Goal: Task Accomplishment & Management: Use online tool/utility

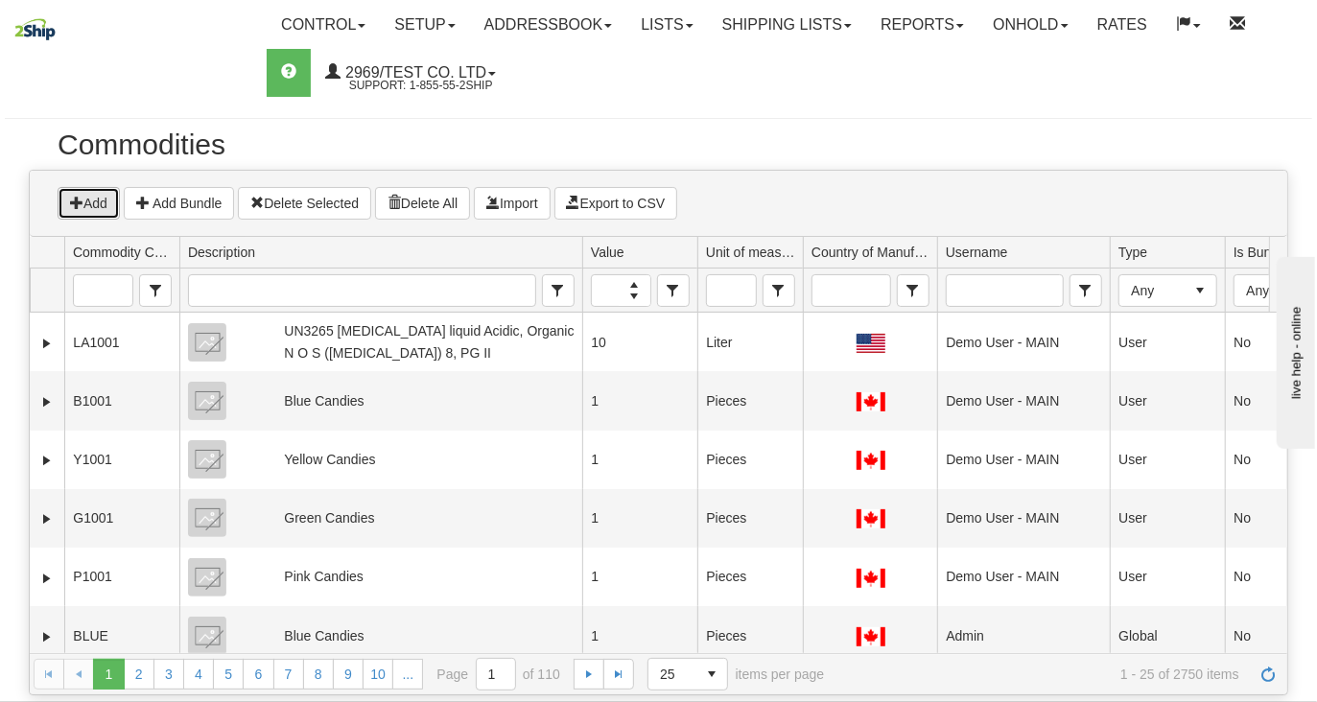
click at [94, 208] on button "Add" at bounding box center [89, 203] width 62 height 33
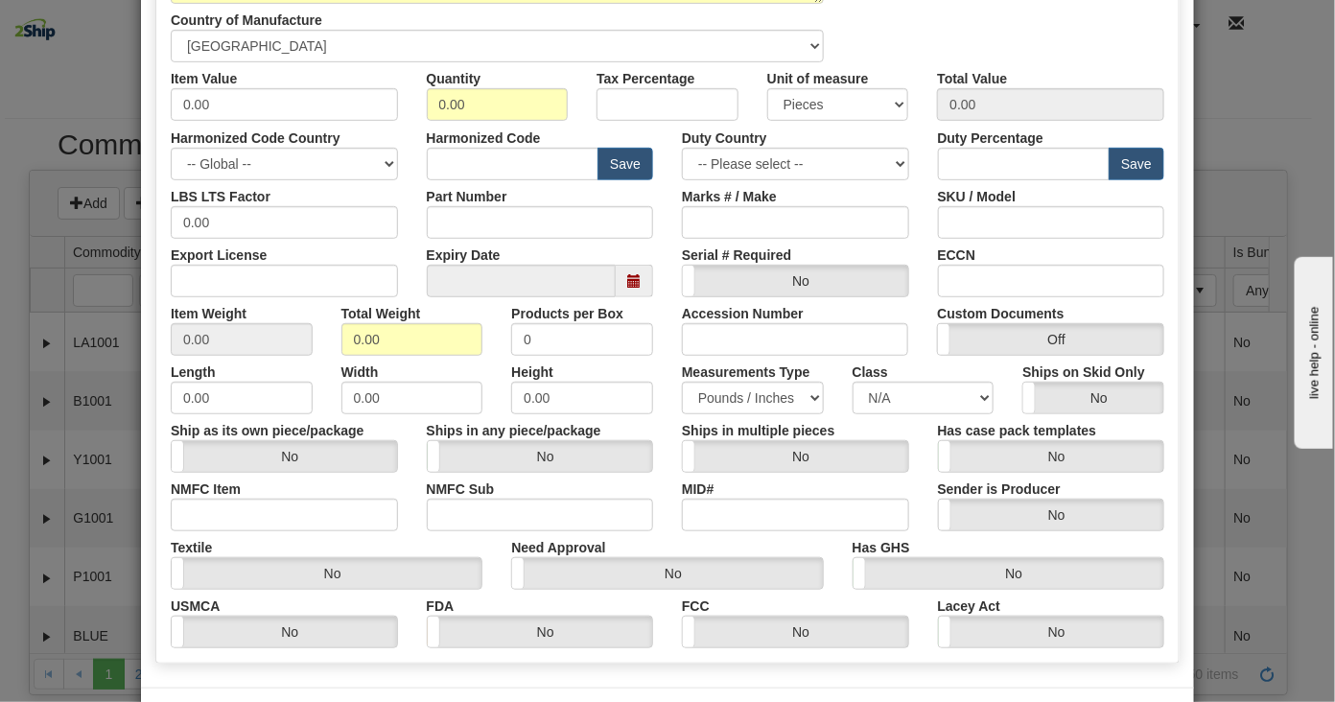
scroll to position [386, 0]
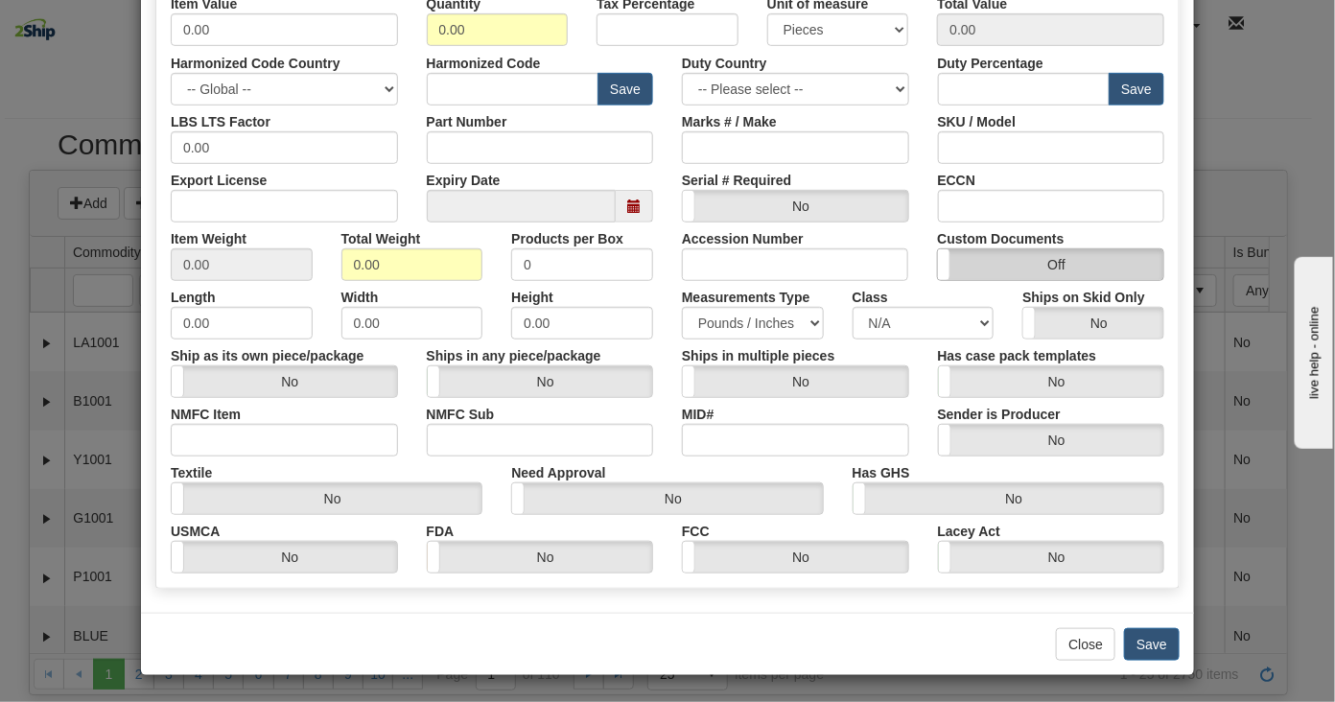
click at [969, 264] on label "Off" at bounding box center [1050, 264] width 225 height 31
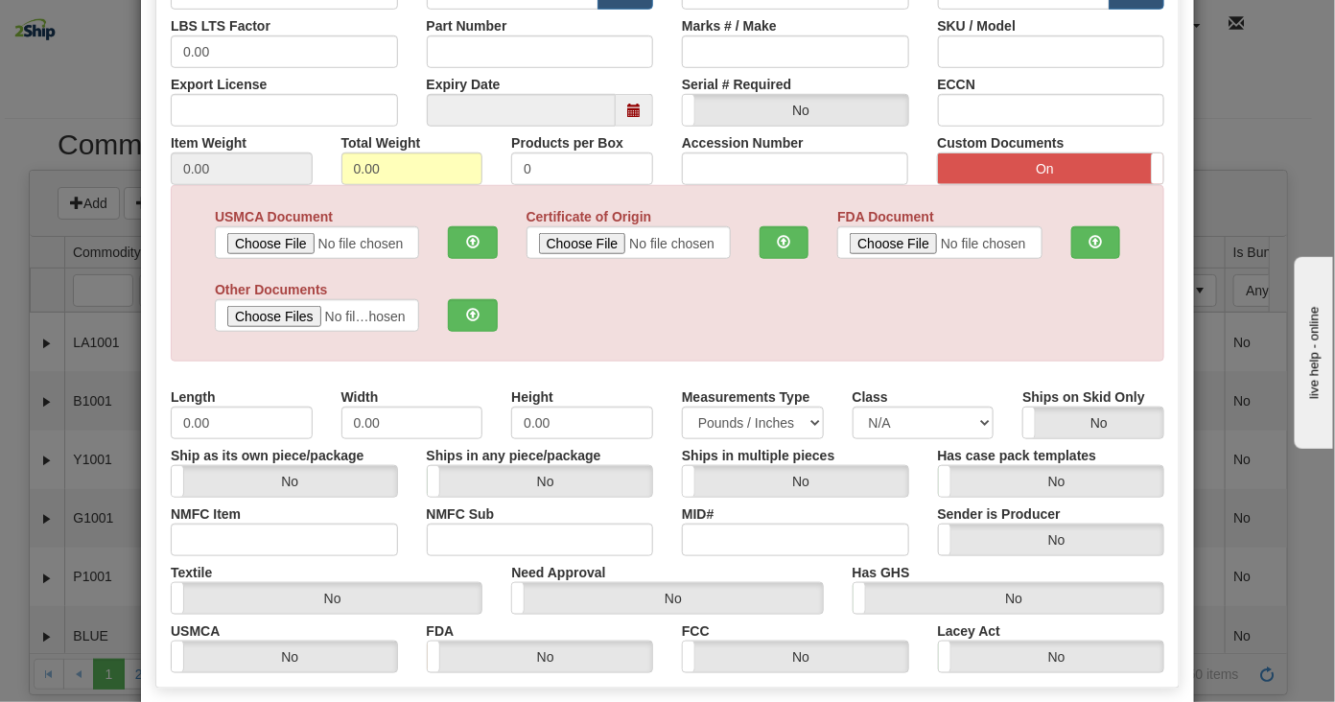
scroll to position [580, 0]
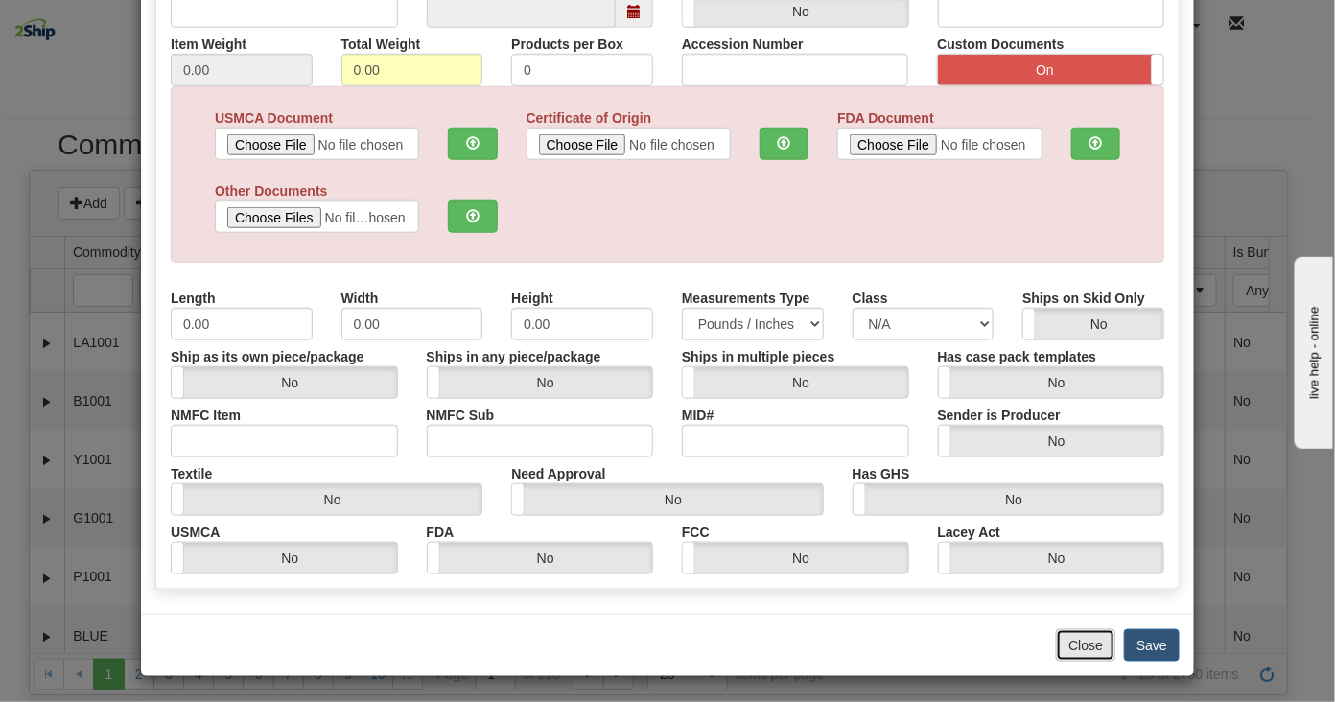
click at [1067, 639] on button "Close" at bounding box center [1085, 645] width 59 height 33
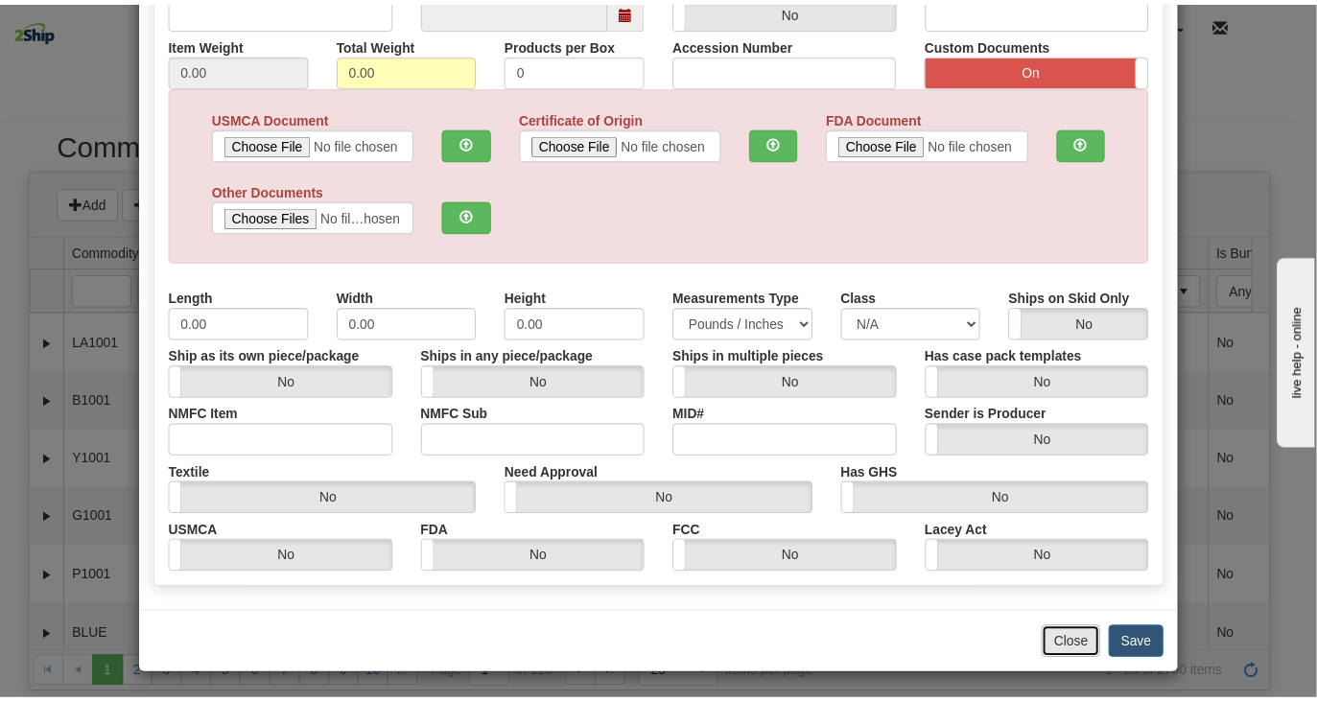
scroll to position [0, 0]
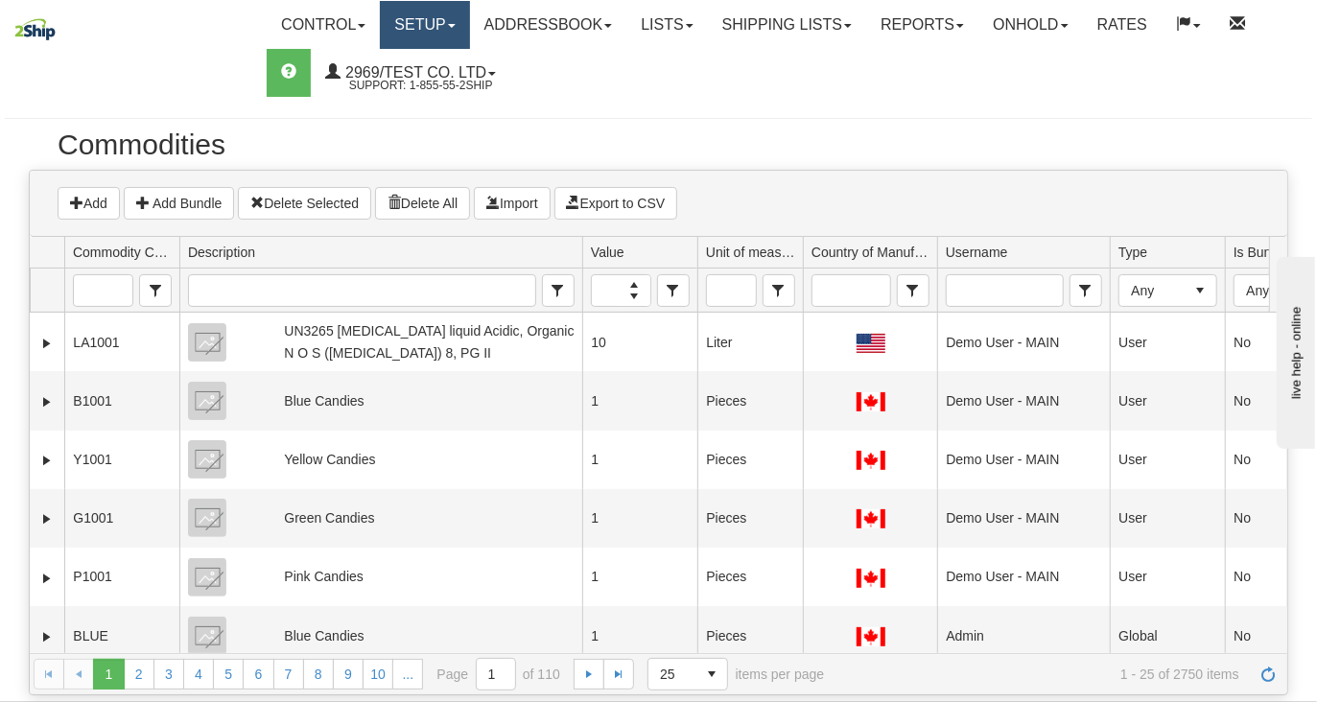
click at [419, 12] on link "Setup" at bounding box center [424, 25] width 89 height 48
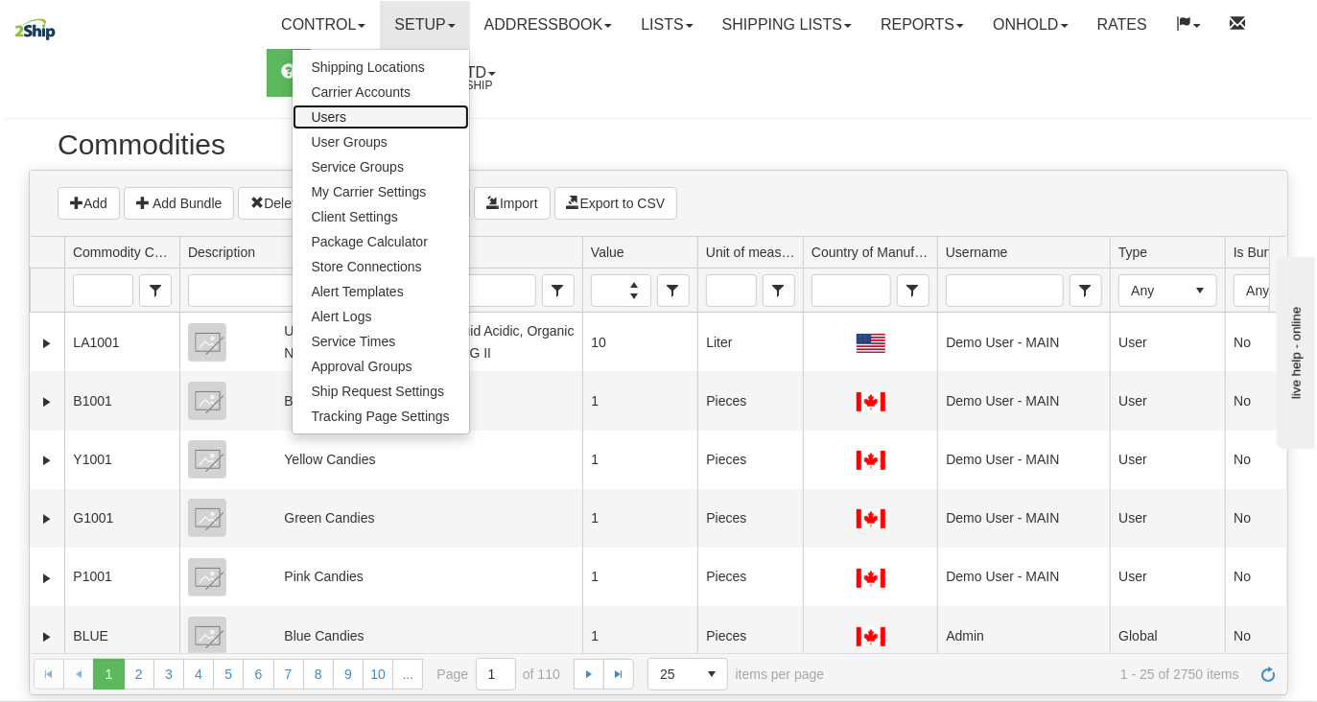
click at [376, 114] on link "Users" at bounding box center [381, 117] width 176 height 25
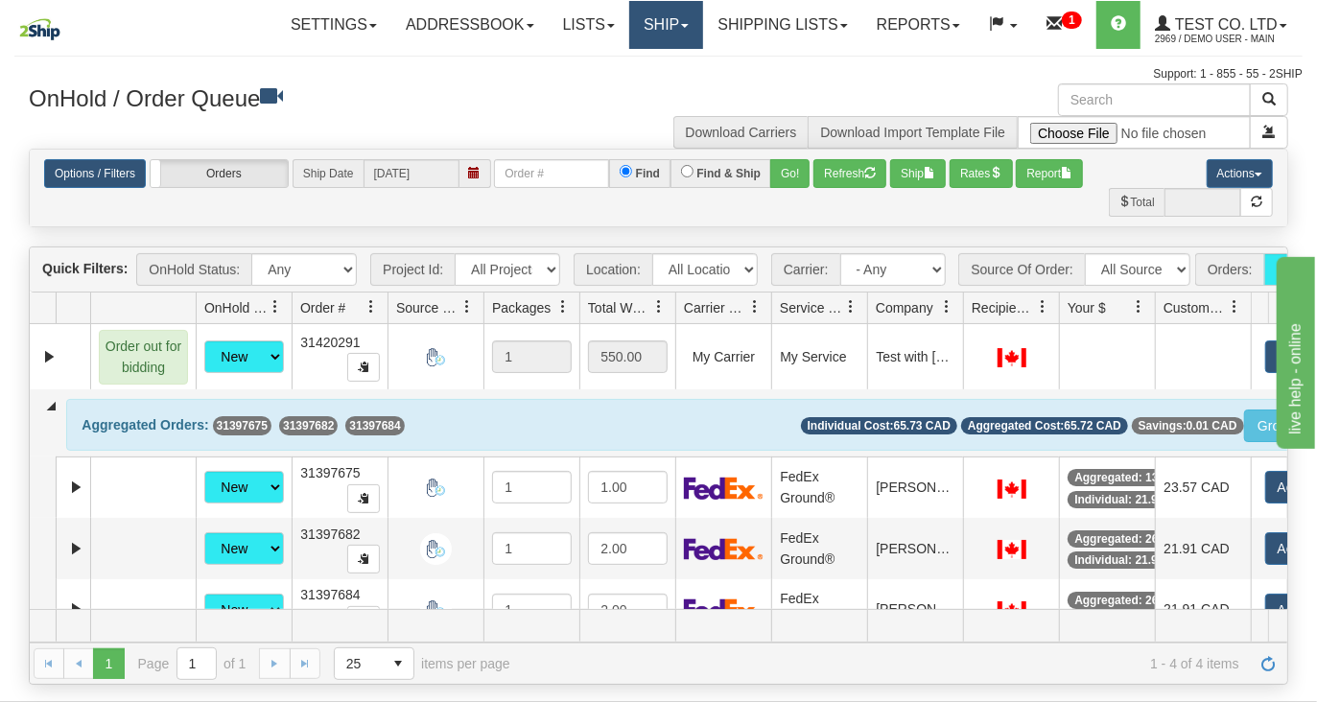
click at [660, 27] on link "Ship" at bounding box center [666, 25] width 74 height 48
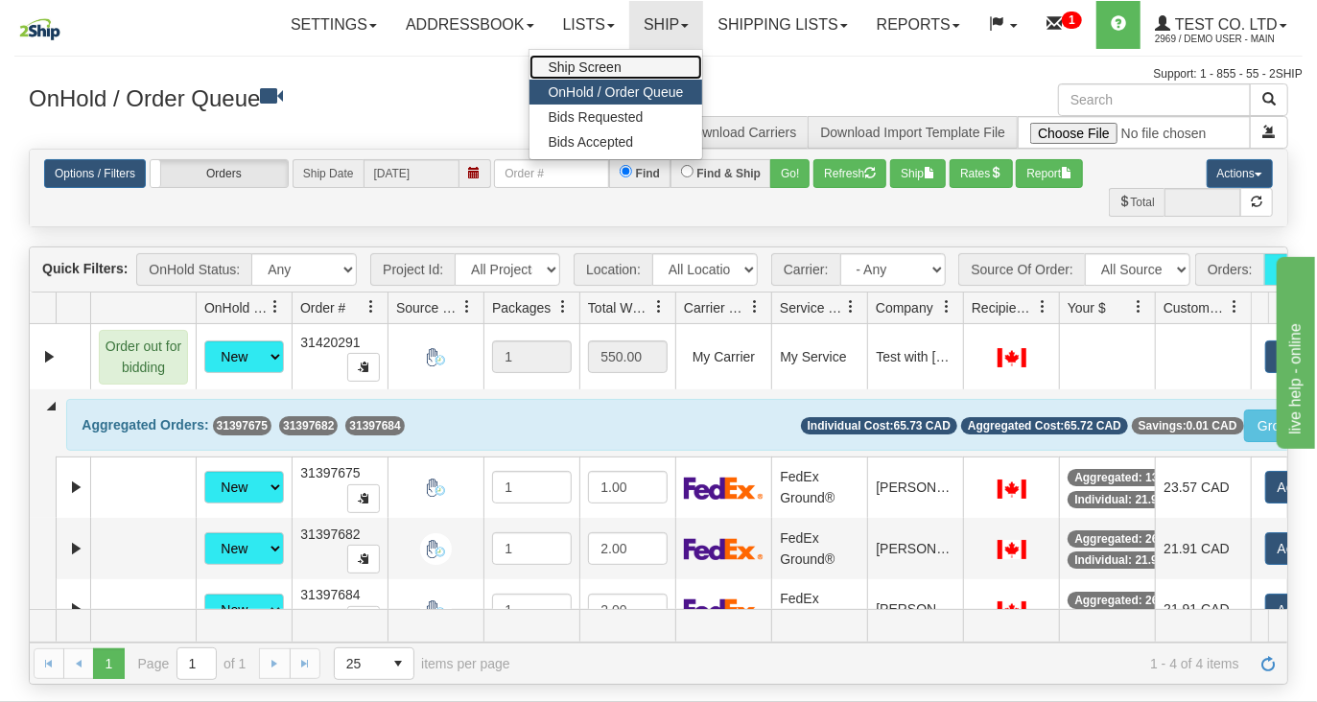
click at [623, 65] on link "Ship Screen" at bounding box center [616, 67] width 174 height 25
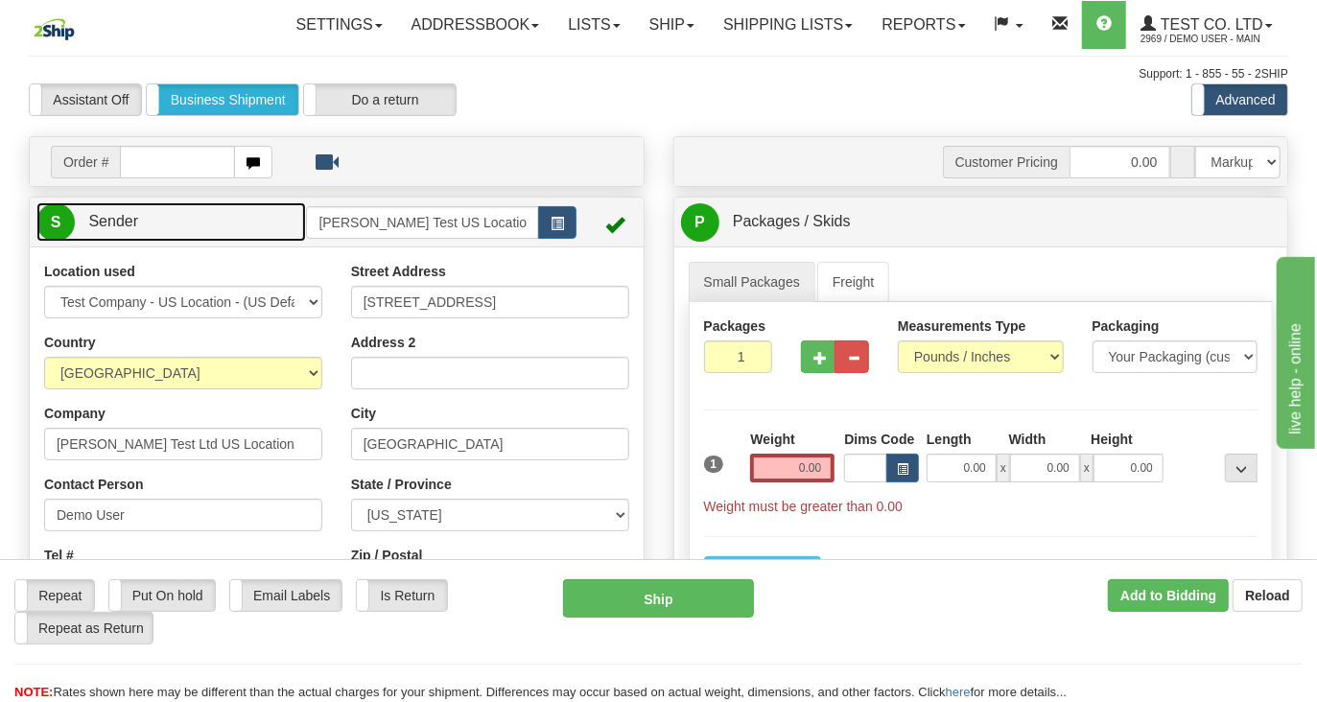
click at [200, 242] on link "S Sender" at bounding box center [171, 221] width 270 height 39
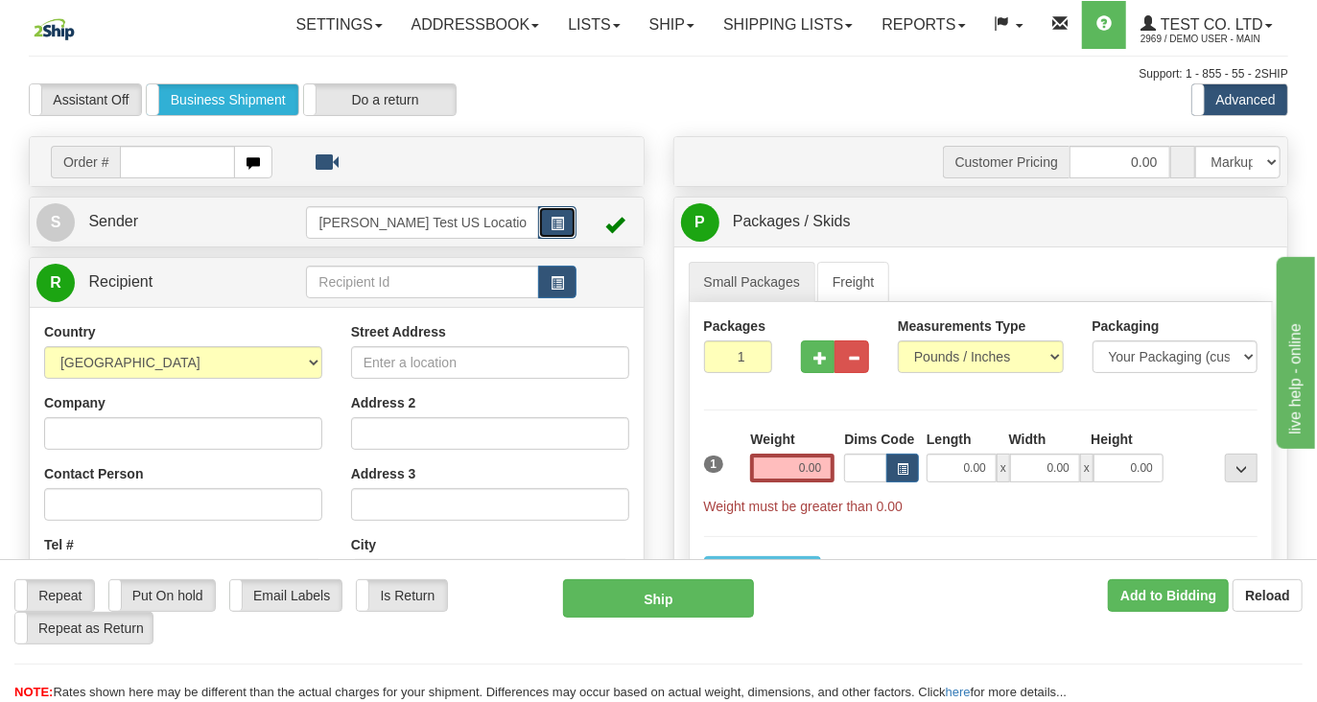
click at [575, 239] on button "button" at bounding box center [557, 222] width 38 height 33
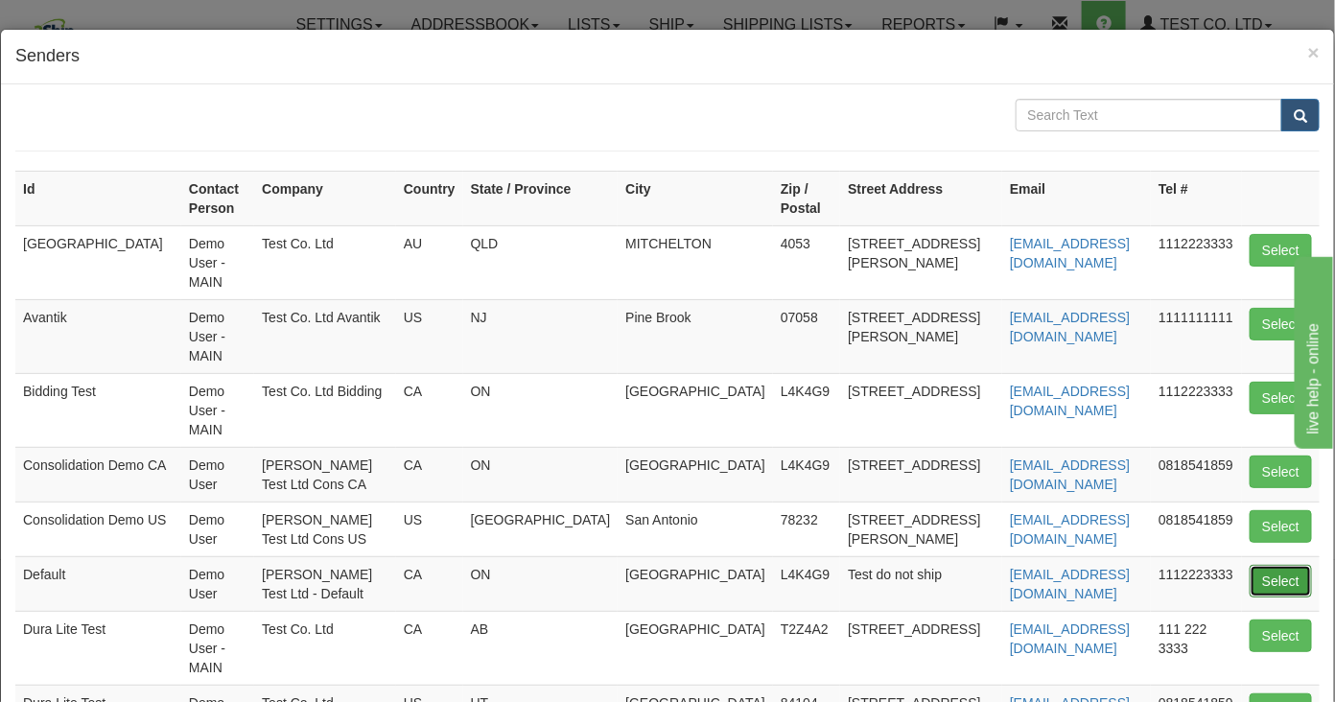
click at [1258, 565] on button "Select" at bounding box center [1281, 581] width 62 height 33
type input "Default"
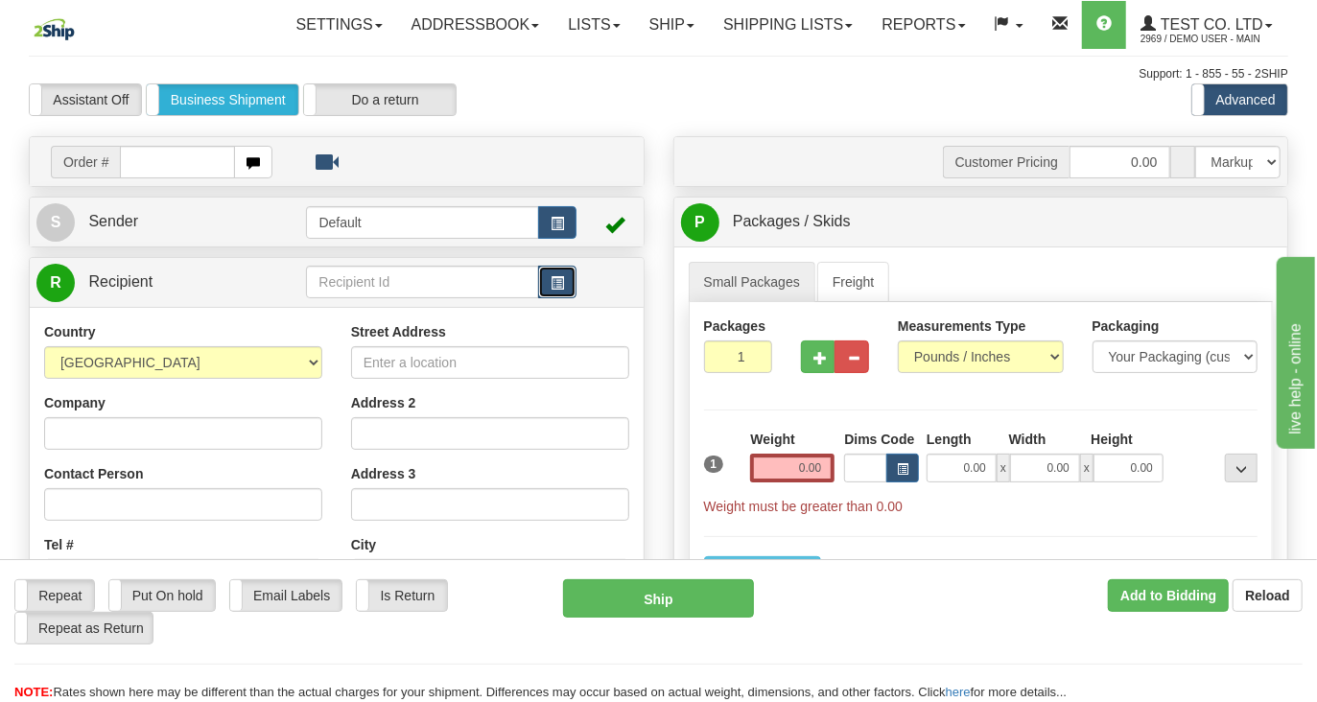
click at [565, 298] on button "button" at bounding box center [557, 282] width 38 height 33
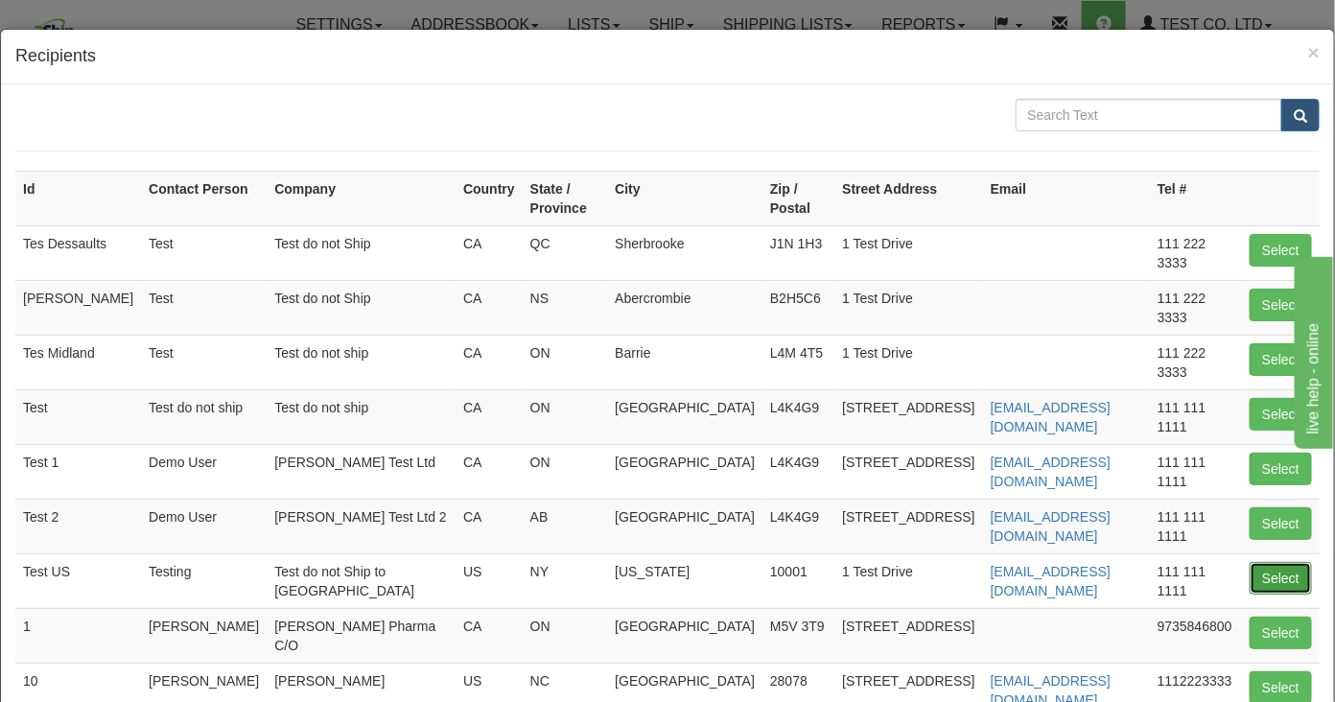
click at [1269, 562] on button "Select" at bounding box center [1281, 578] width 62 height 33
type input "Test US"
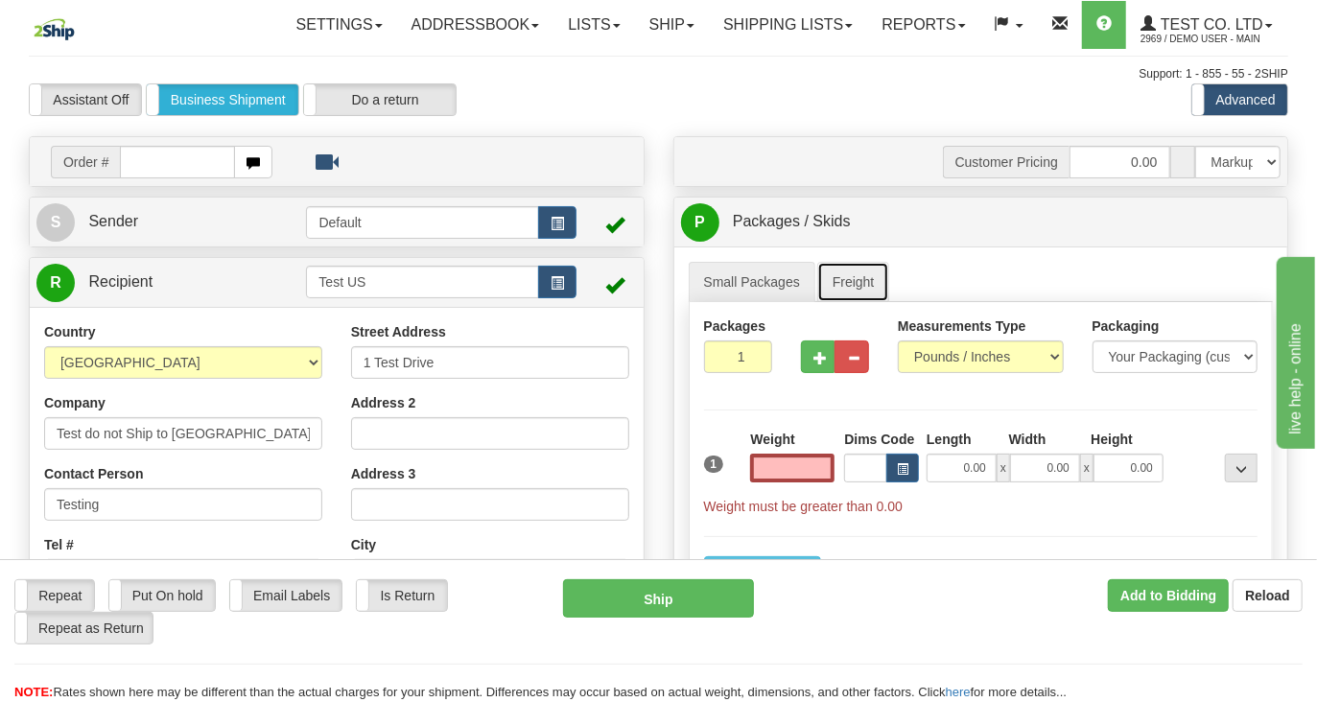
type input "0.00"
click at [854, 302] on link "Freight" at bounding box center [853, 282] width 73 height 40
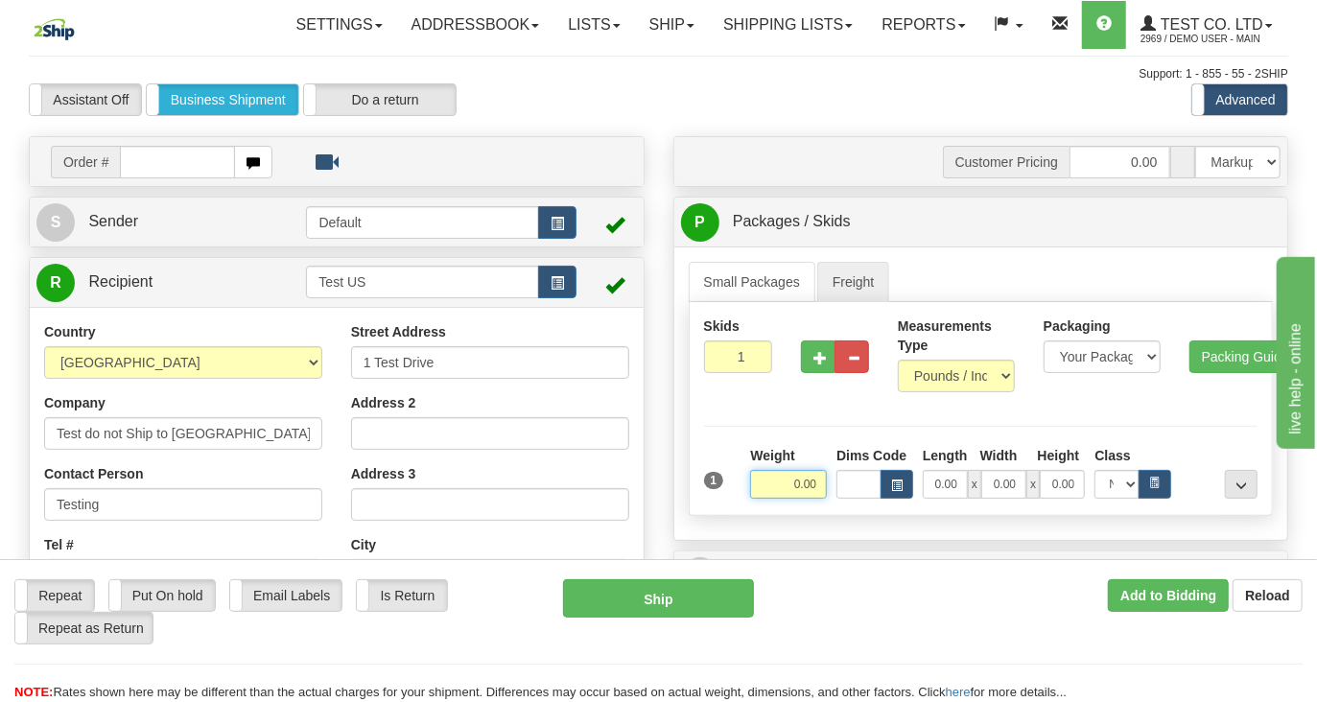
drag, startPoint x: 791, startPoint y: 528, endPoint x: 933, endPoint y: 560, distance: 145.4
click at [933, 560] on form "Pre-print Ship Docs. [GEOGRAPHIC_DATA] Close Consolidation Unit Close Consolida…" at bounding box center [658, 608] width 1259 height 946
type input "500.00"
drag, startPoint x: 937, startPoint y: 525, endPoint x: 1140, endPoint y: 511, distance: 203.8
click at [1092, 499] on div "0.00 x 0.00 x 0.00 N/A 50.0 55.0 60.0 65.0 70.0 85.0 92.5 100.0 125.0 175.0 250…" at bounding box center [1047, 484] width 258 height 29
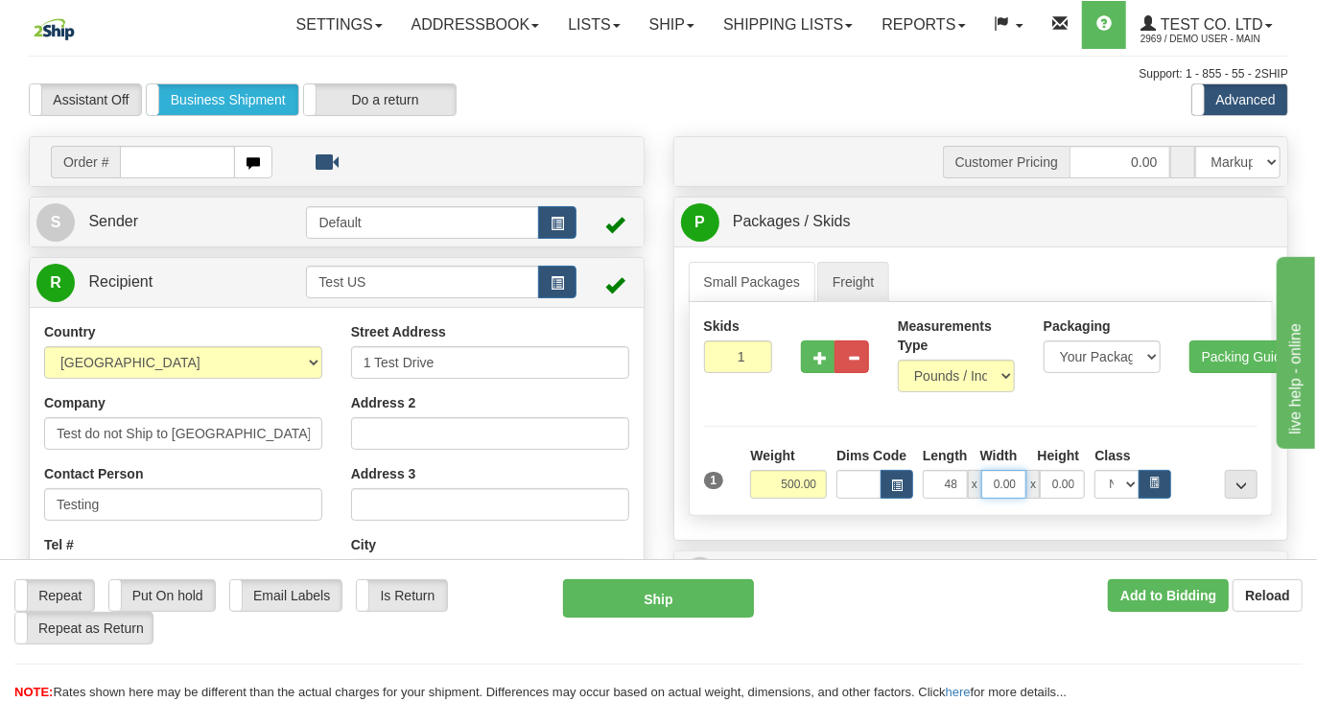
type input "48.00"
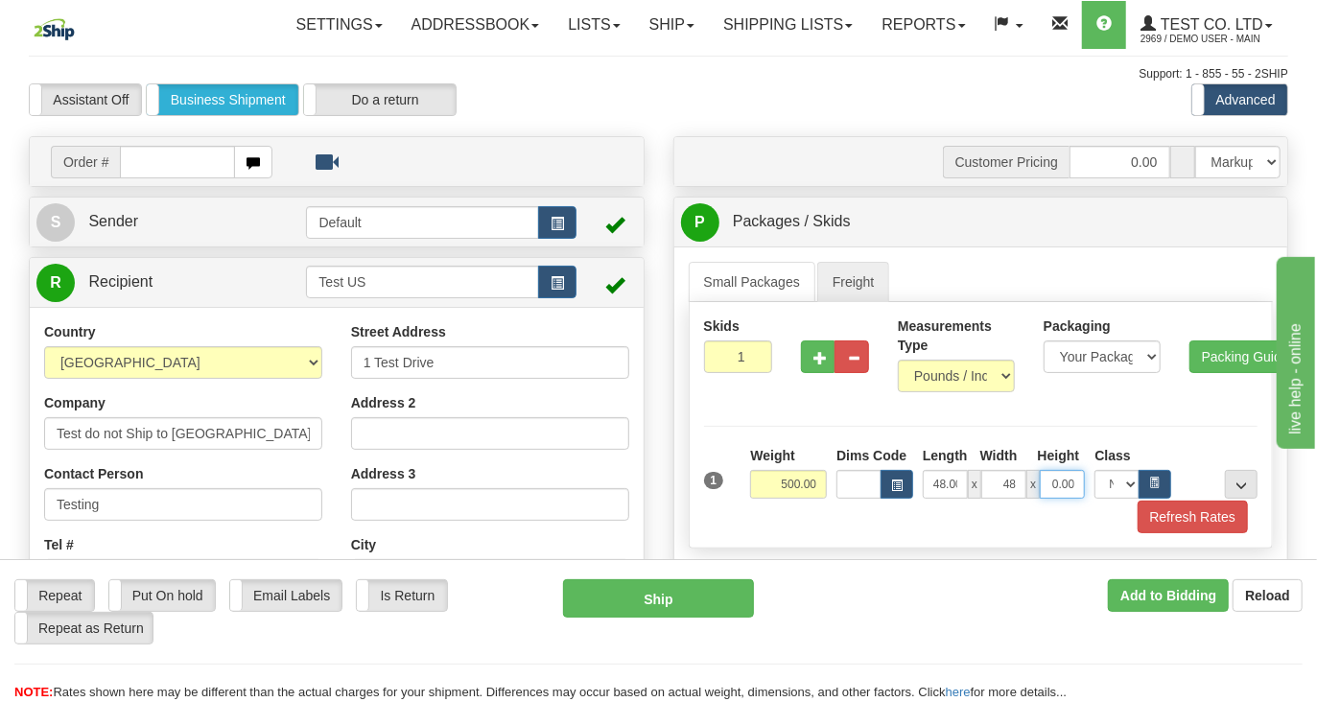
type input "48.00"
type input "40.00"
click at [1156, 486] on icon "button" at bounding box center [1155, 482] width 6 height 9
select select "100.0"
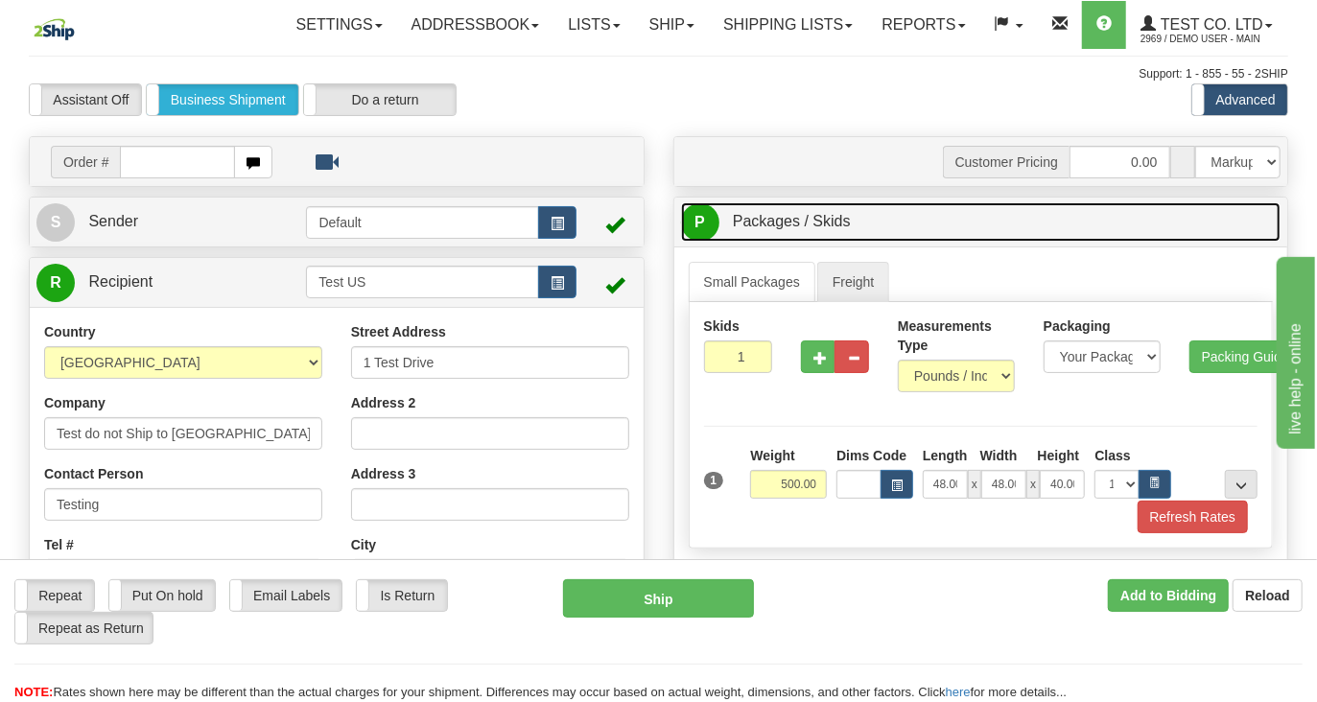
click at [904, 242] on link "P Packages / Skids 1 Packages - Weight: 0.00 Lbs 1 Skids - Weight: NaN Lbs" at bounding box center [981, 221] width 600 height 39
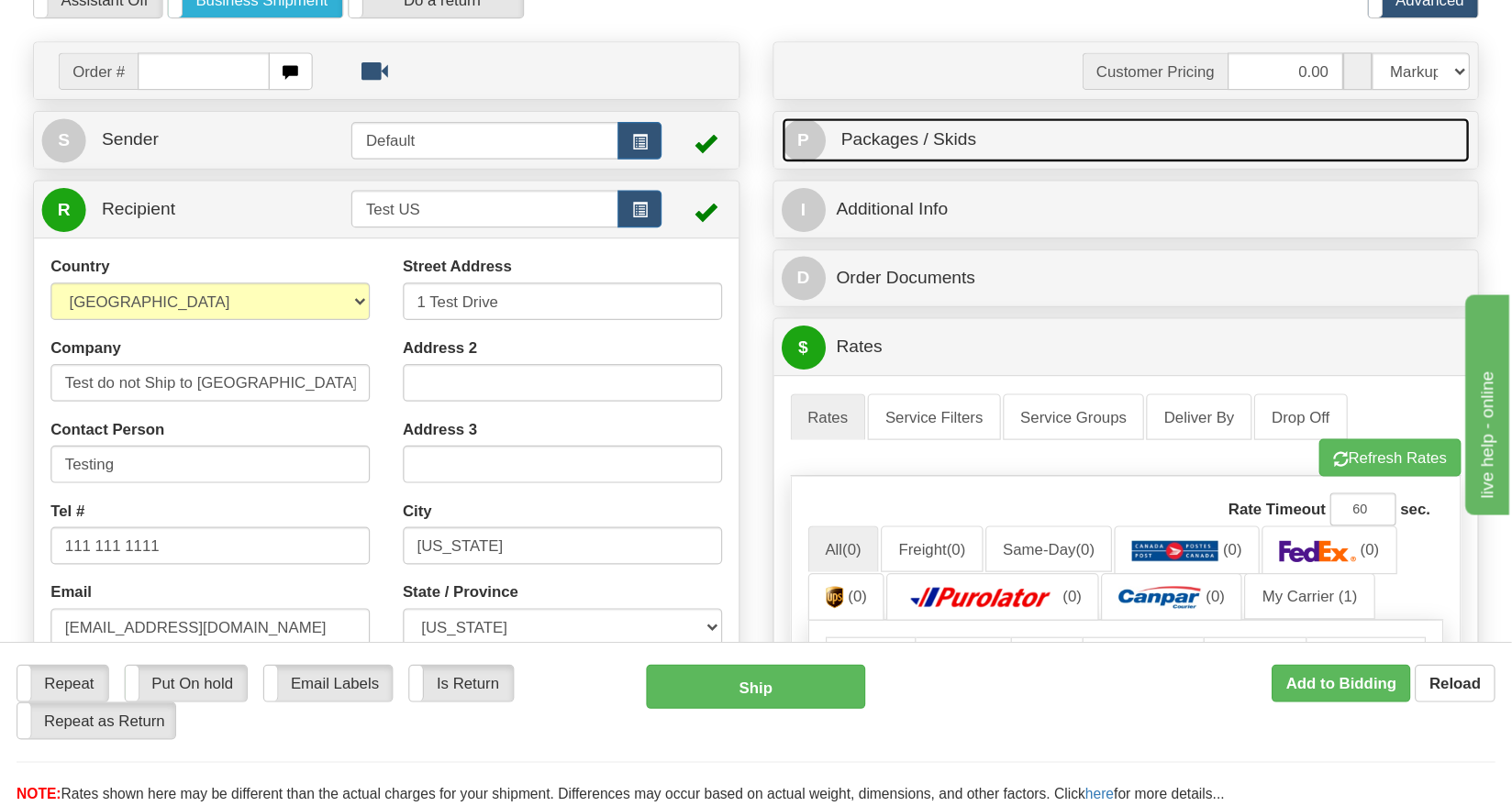
scroll to position [344, 0]
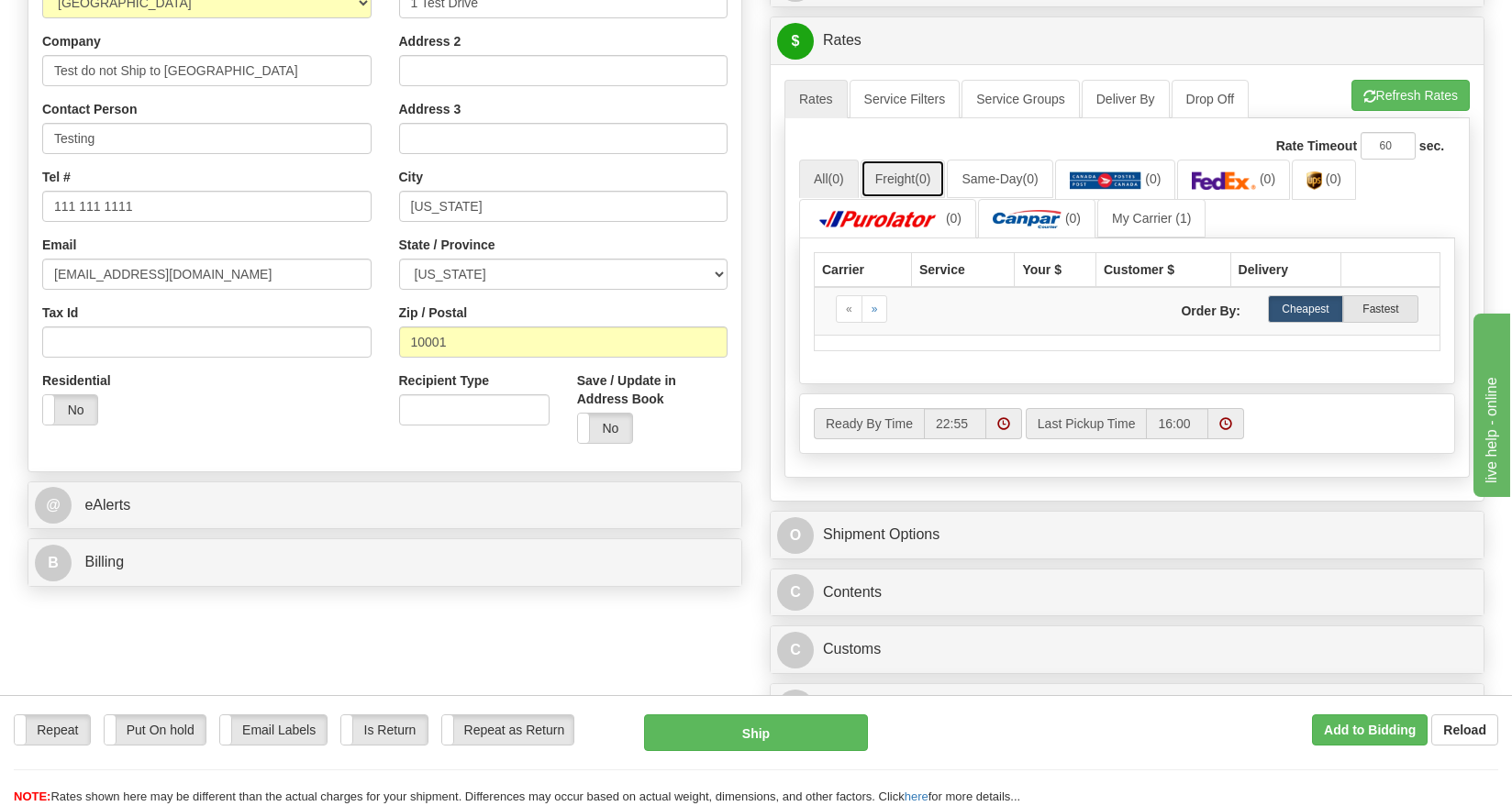
click at [892, 178] on link "Freight (0)" at bounding box center [903, 179] width 85 height 38
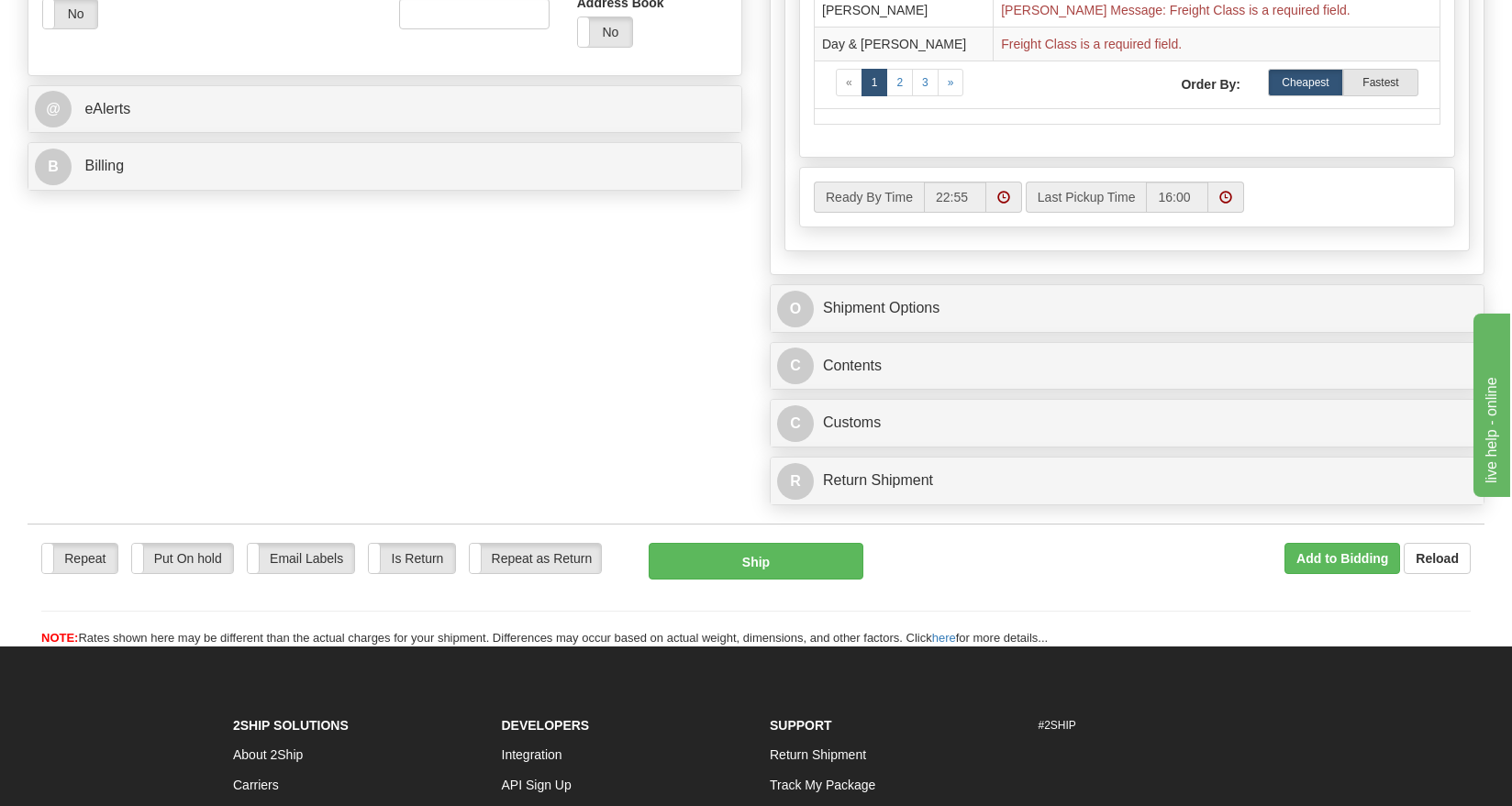
scroll to position [756, 0]
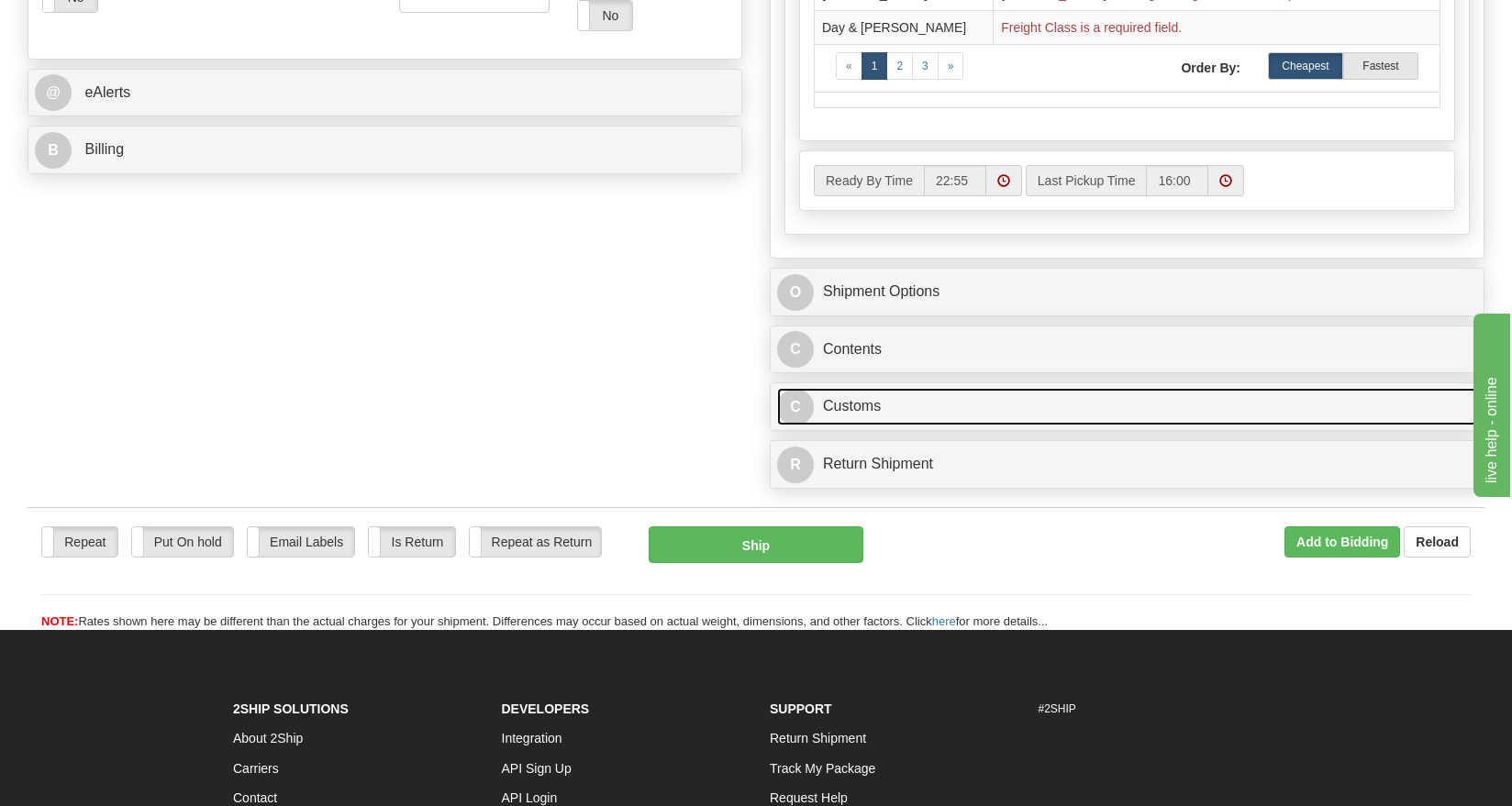
drag, startPoint x: 981, startPoint y: 403, endPoint x: 990, endPoint y: 408, distance: 10.3
click at [980, 403] on link "C Customs" at bounding box center [1127, 406] width 700 height 37
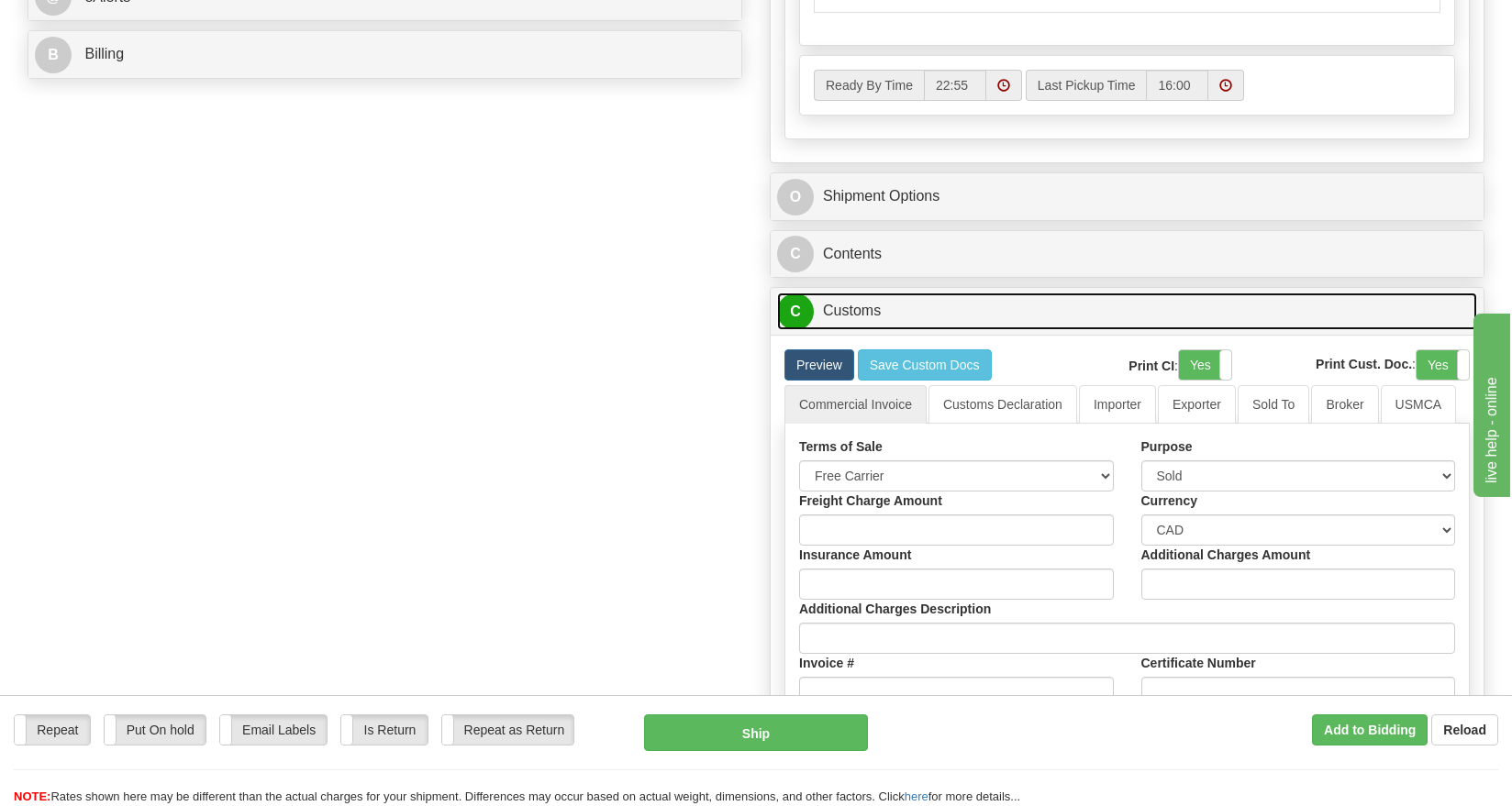
scroll to position [894, 0]
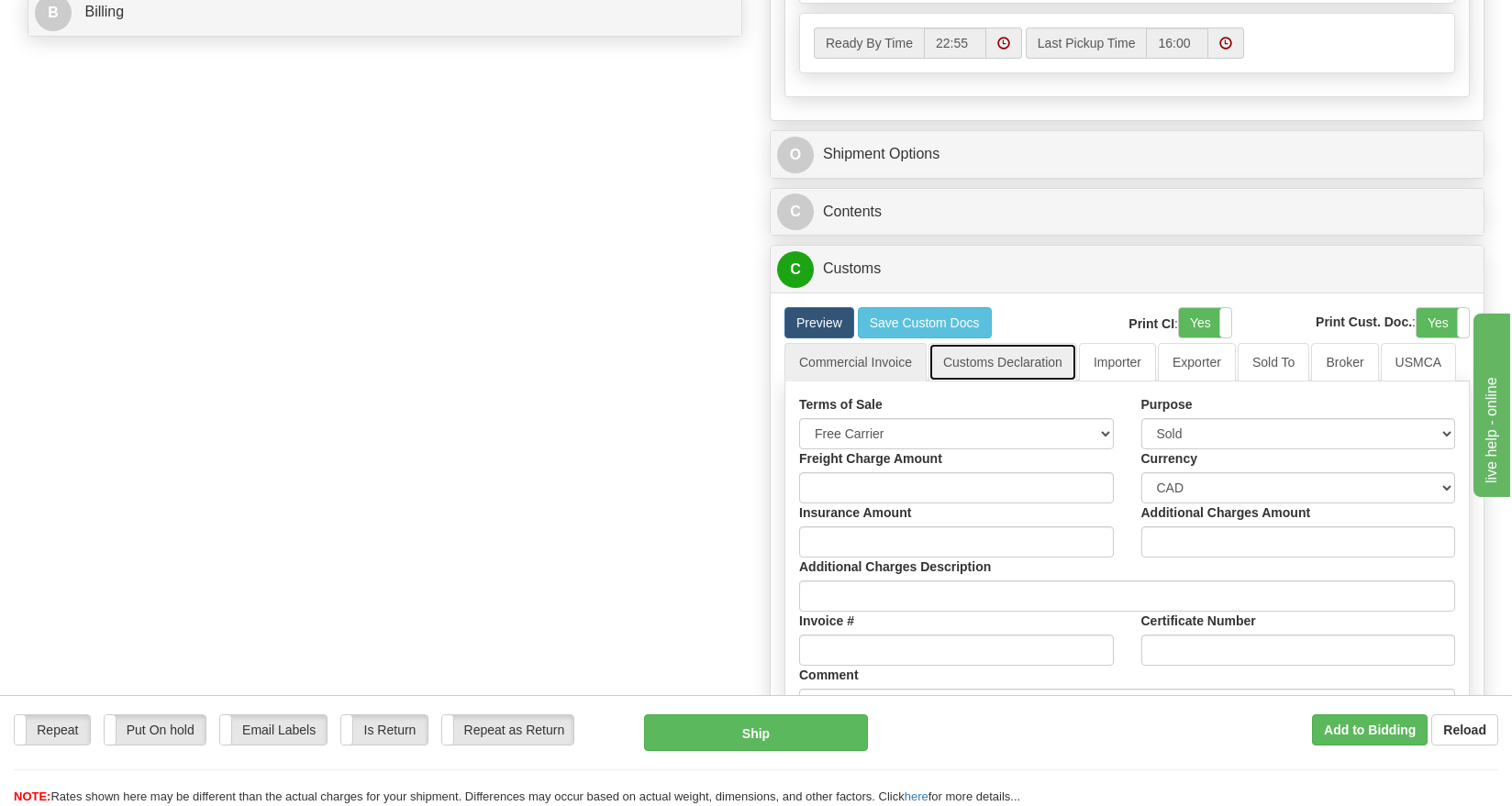
click at [989, 348] on link "Customs Declaration" at bounding box center [1002, 362] width 148 height 38
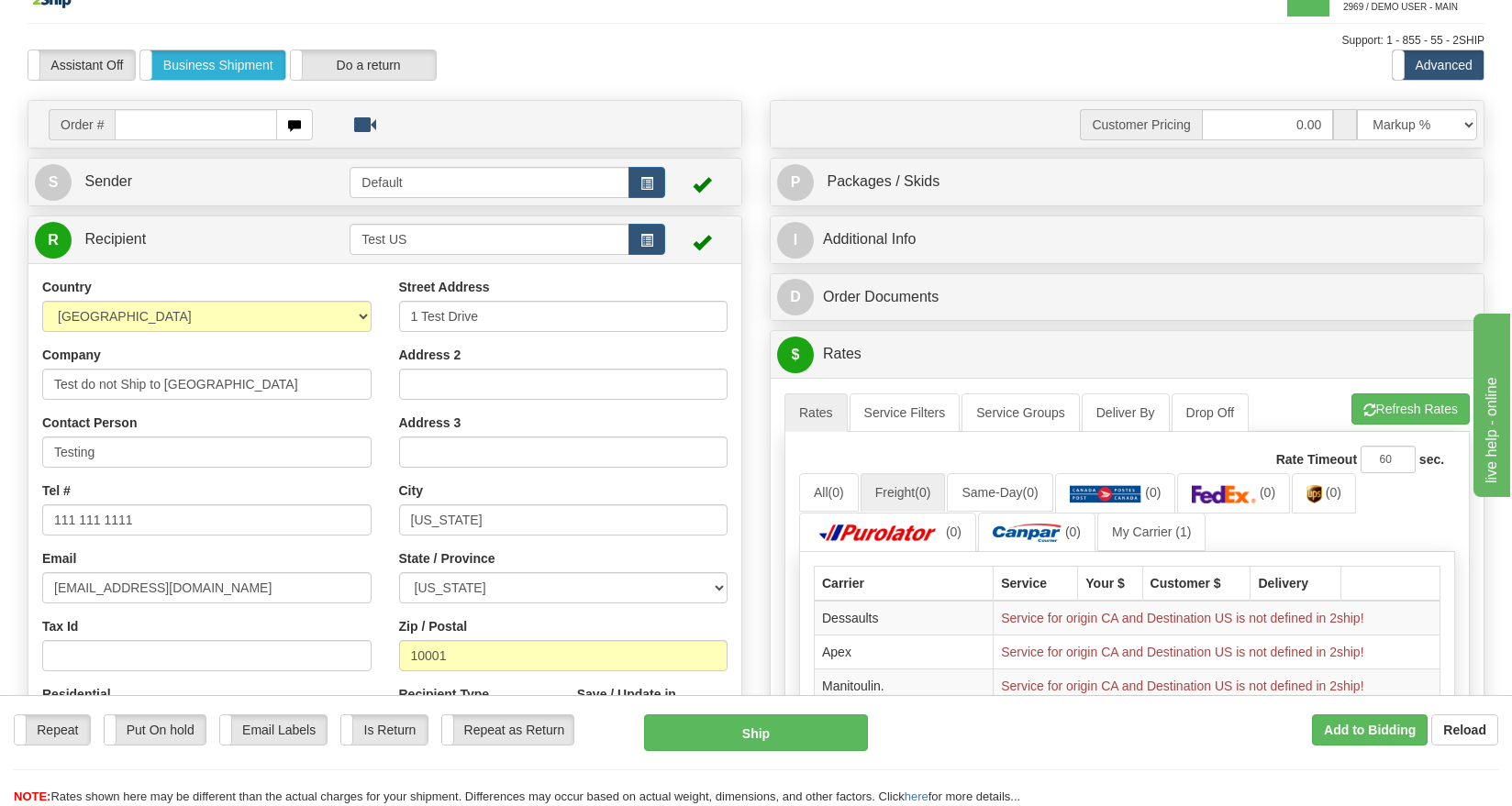
scroll to position [0, 0]
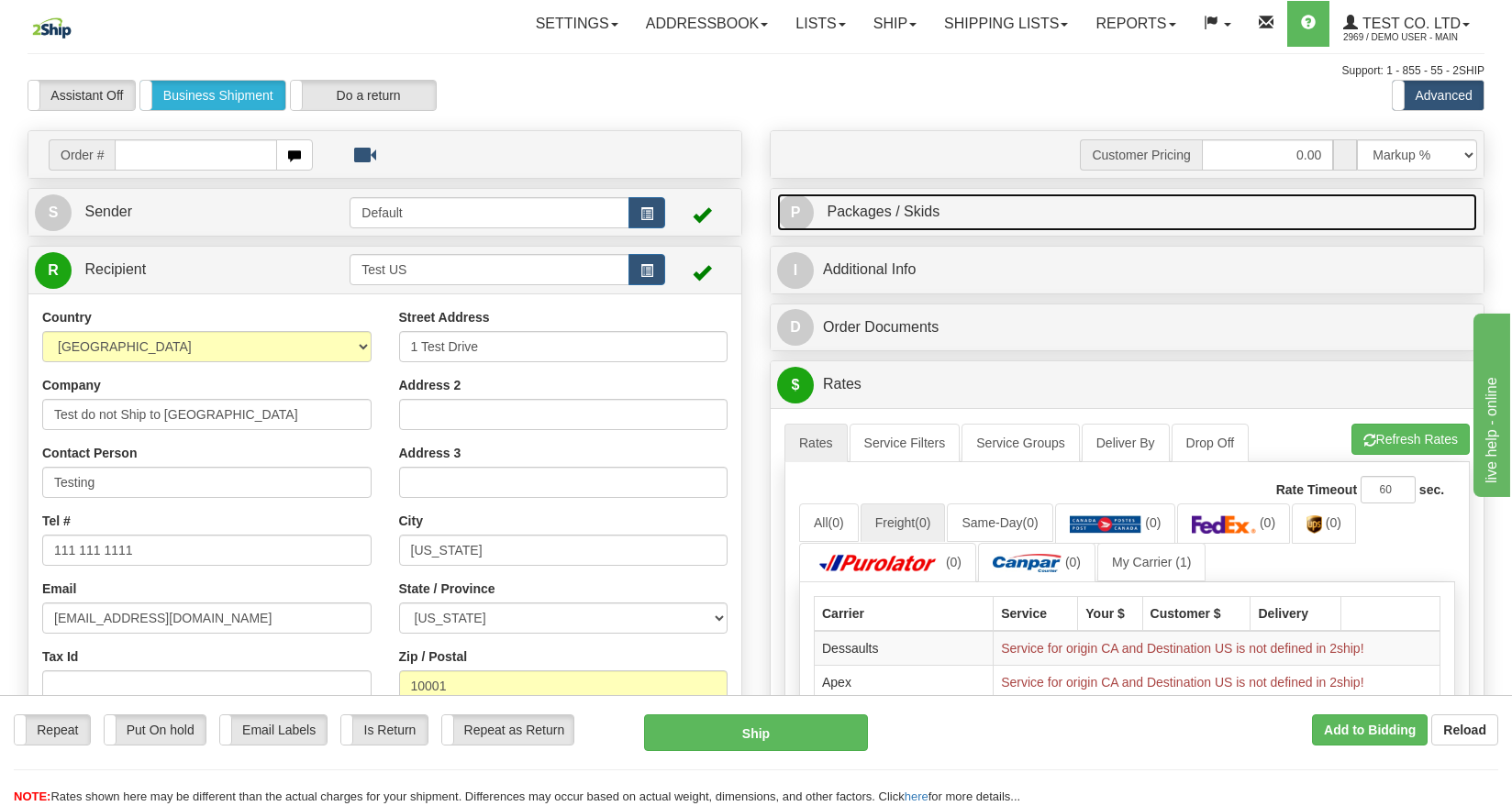
click at [912, 212] on span "Packages / Skids" at bounding box center [883, 211] width 113 height 15
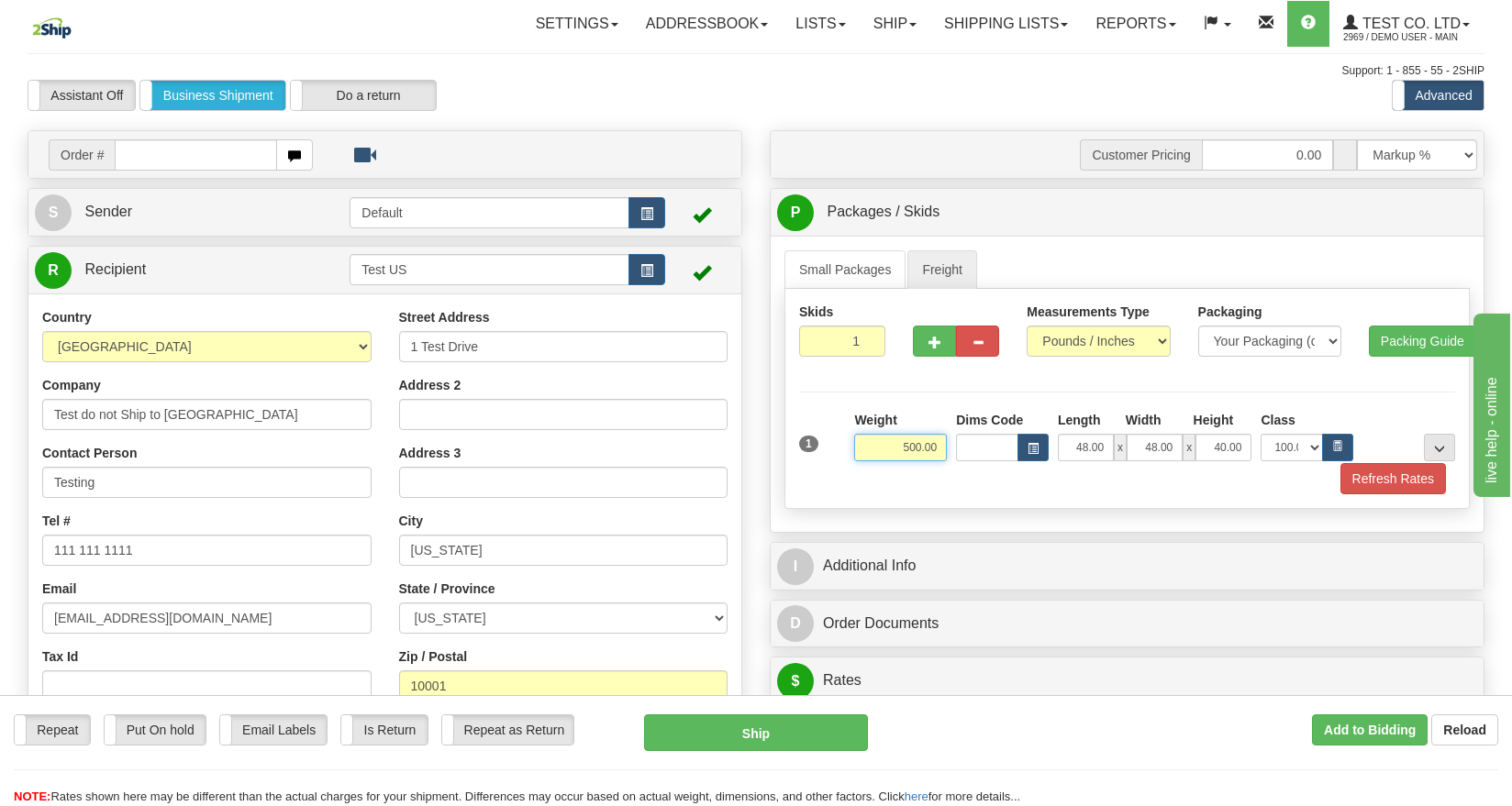
drag, startPoint x: 900, startPoint y: 451, endPoint x: 1054, endPoint y: 472, distance: 155.4
click at [1047, 472] on div "1 Weight 500.00 Dims Code x x" at bounding box center [1127, 452] width 656 height 83
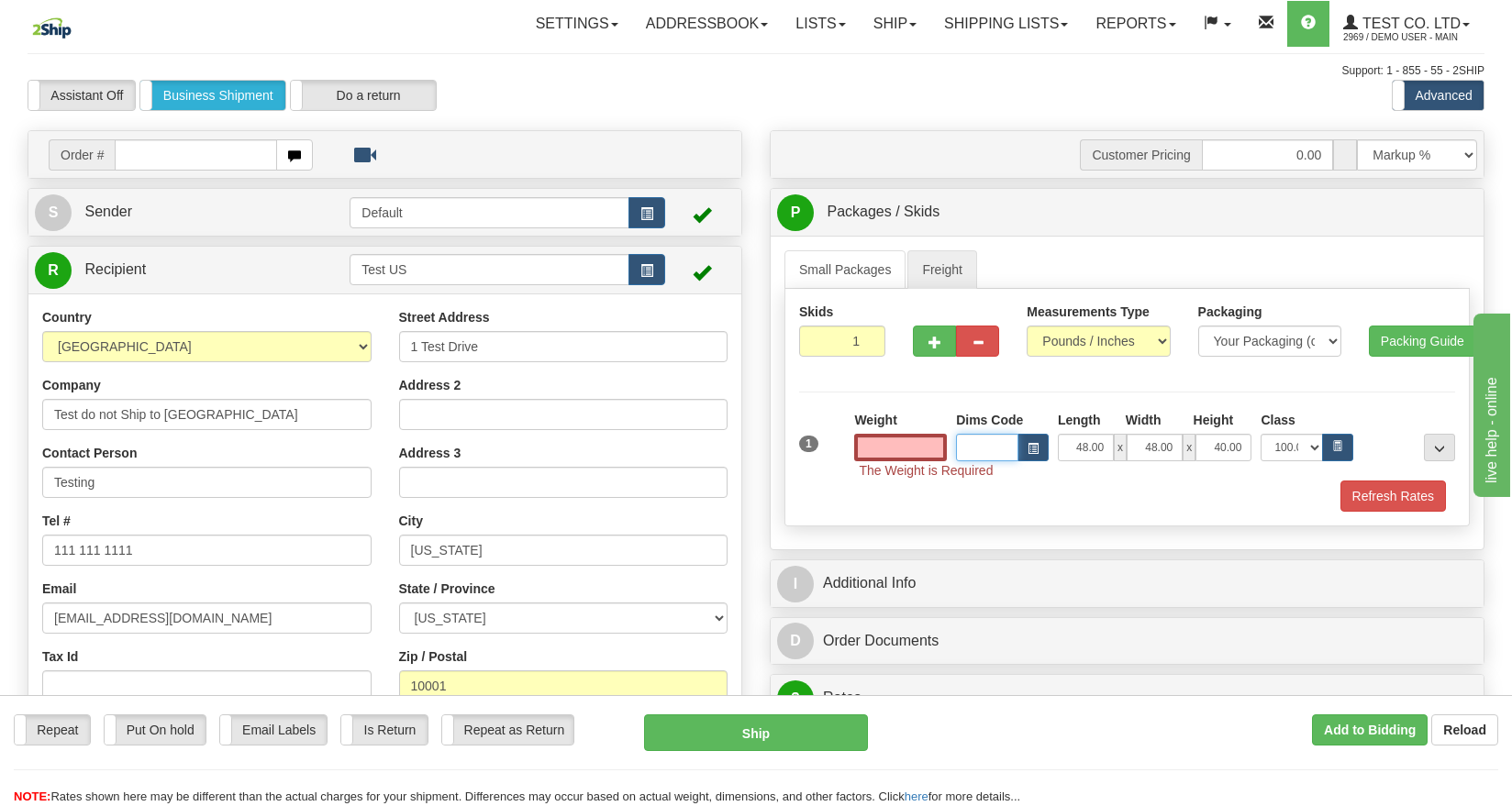
type input "0.00"
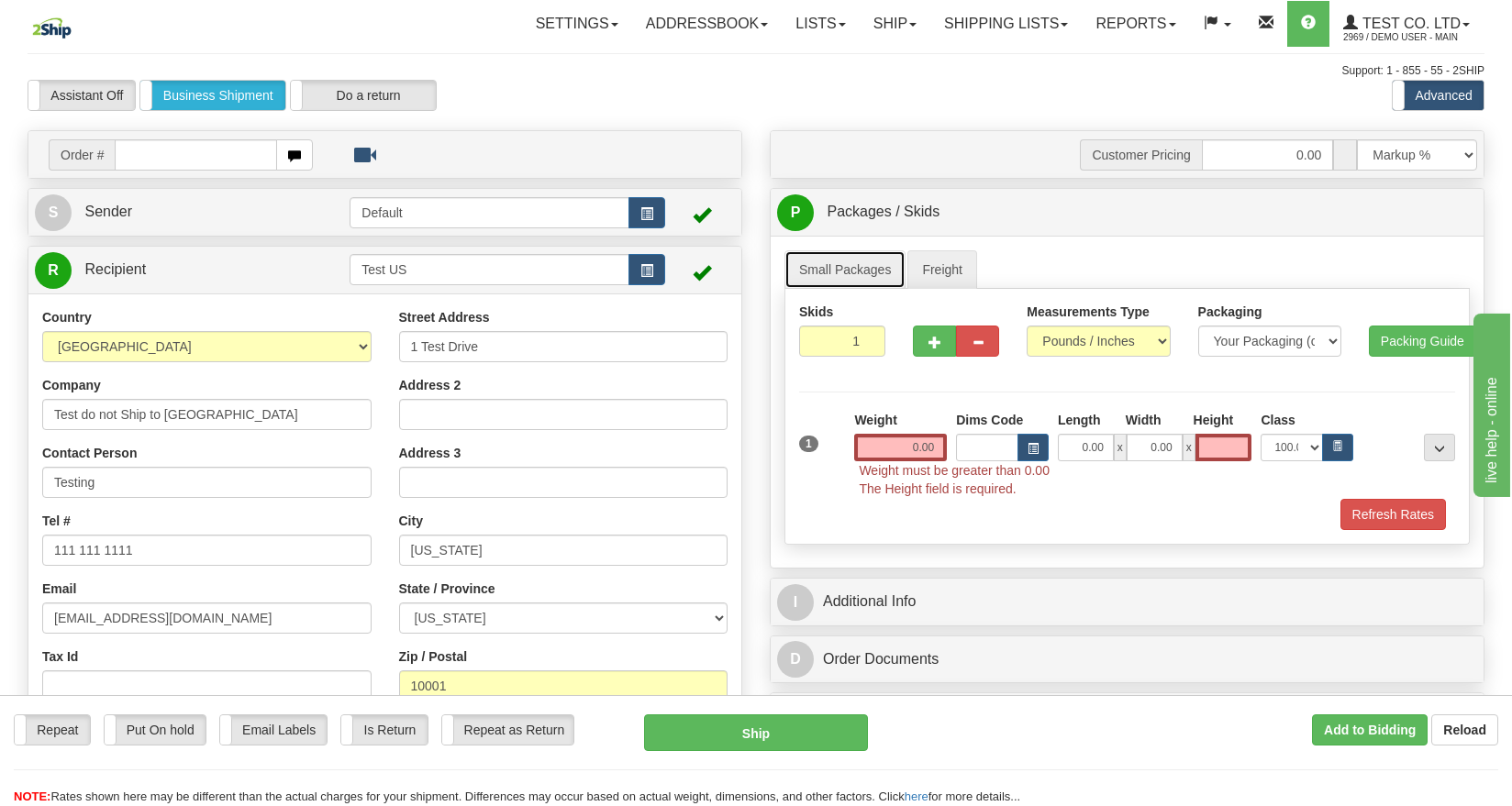
type input "0.00"
click at [868, 275] on link "Small Packages" at bounding box center [844, 270] width 121 height 38
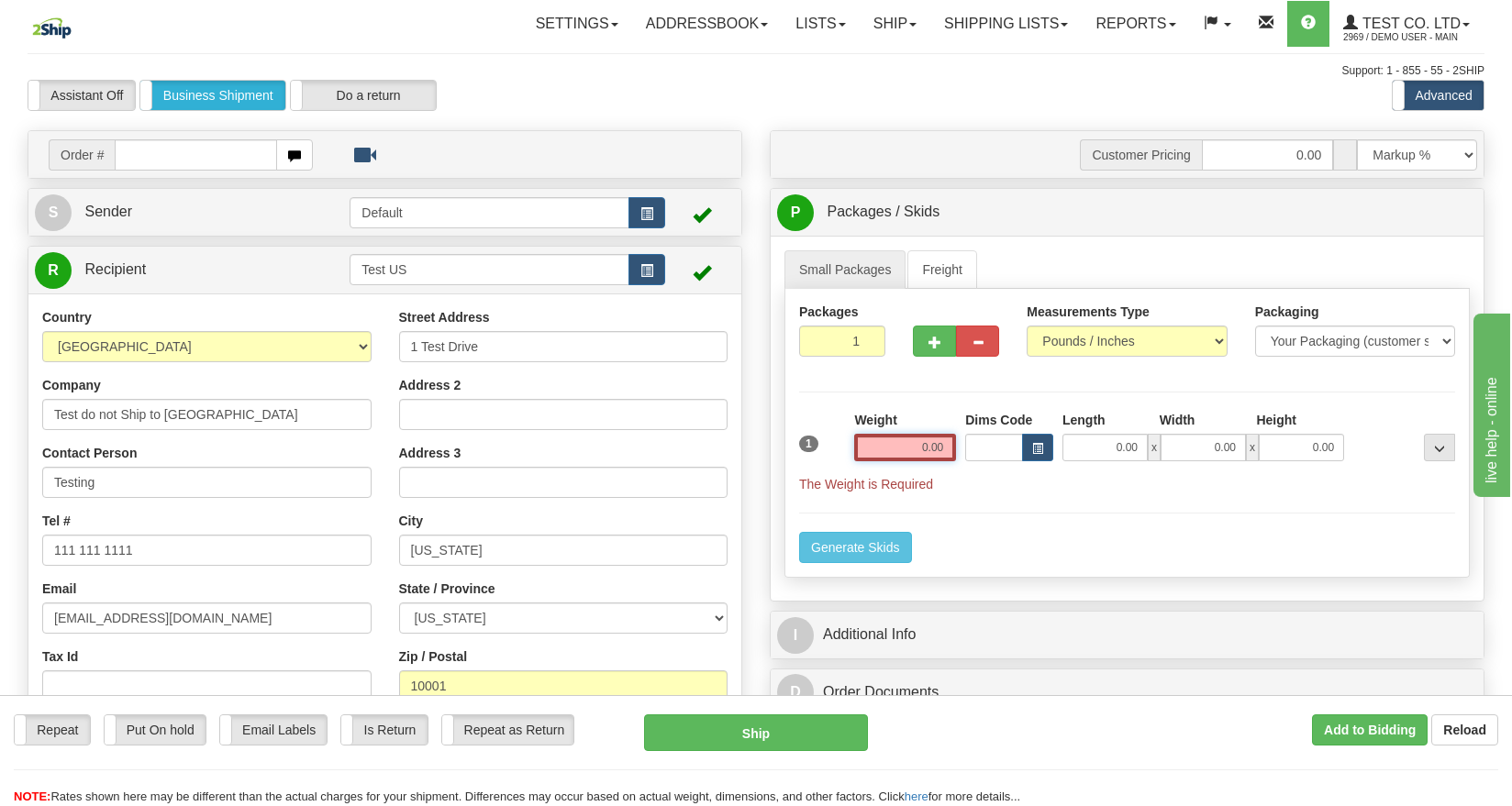
click at [914, 456] on input "0.00" at bounding box center [905, 447] width 101 height 28
type input "0"
type input "1.00"
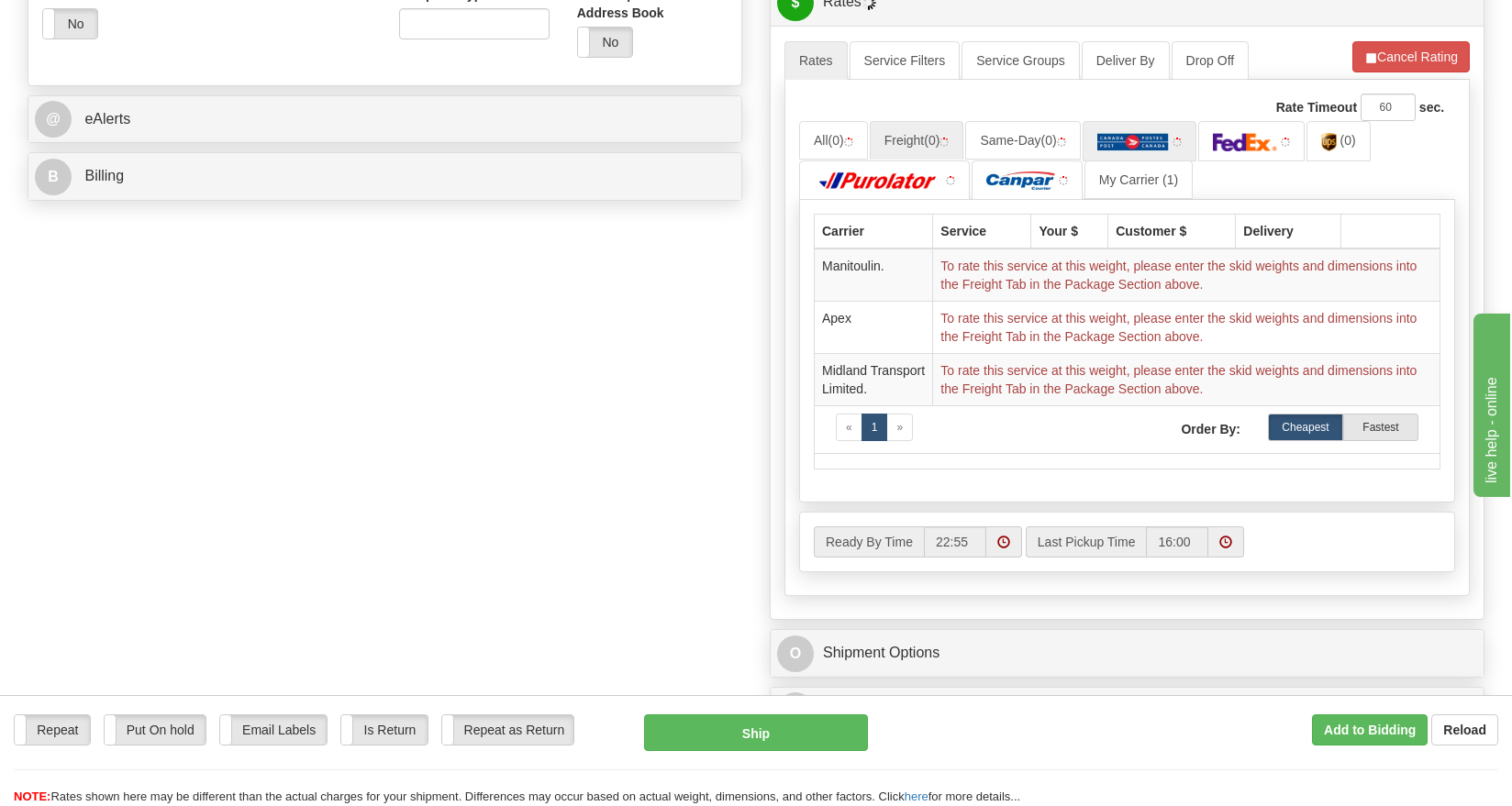
scroll to position [687, 0]
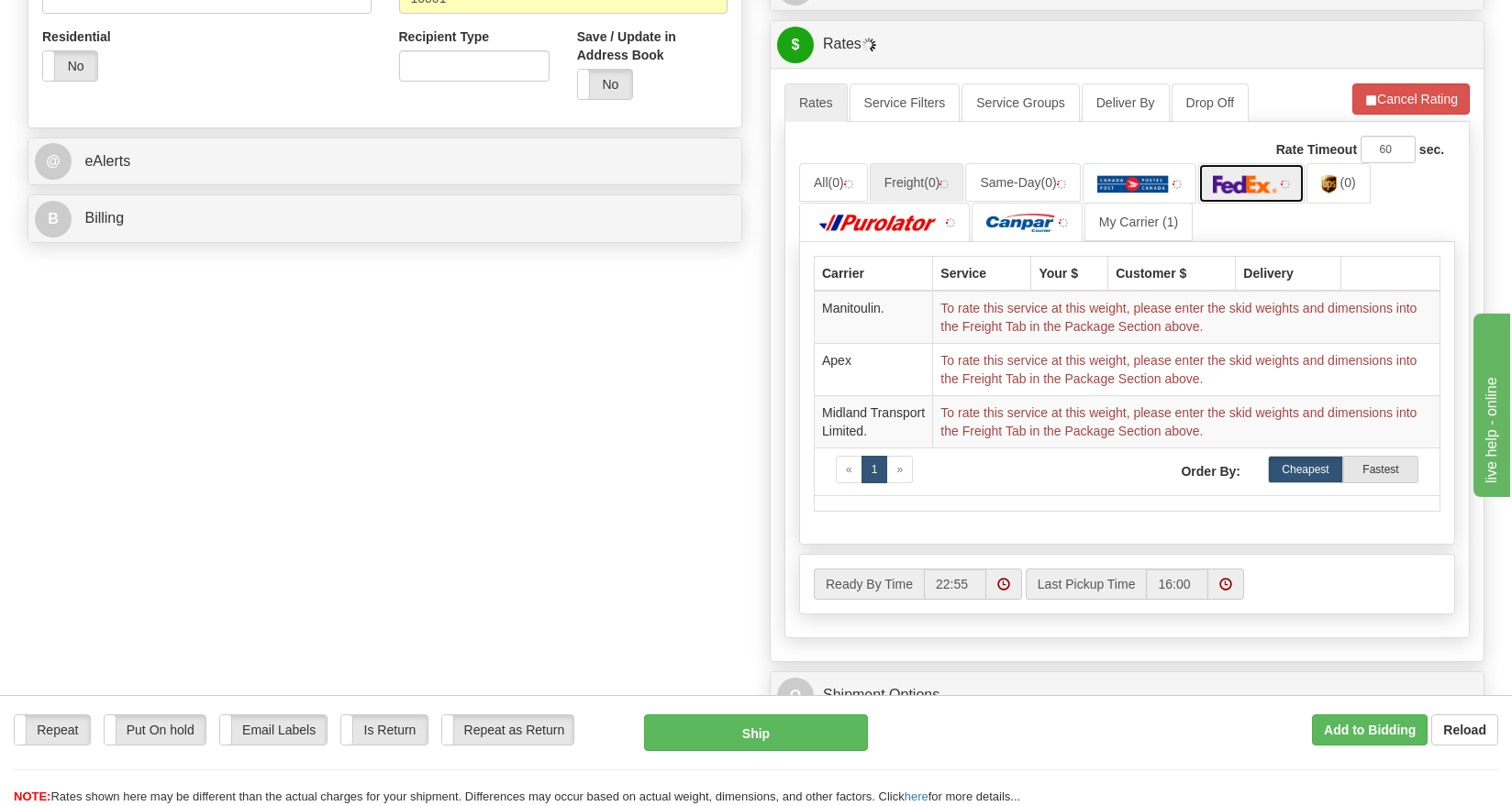
click at [1259, 185] on img at bounding box center [1244, 184] width 64 height 18
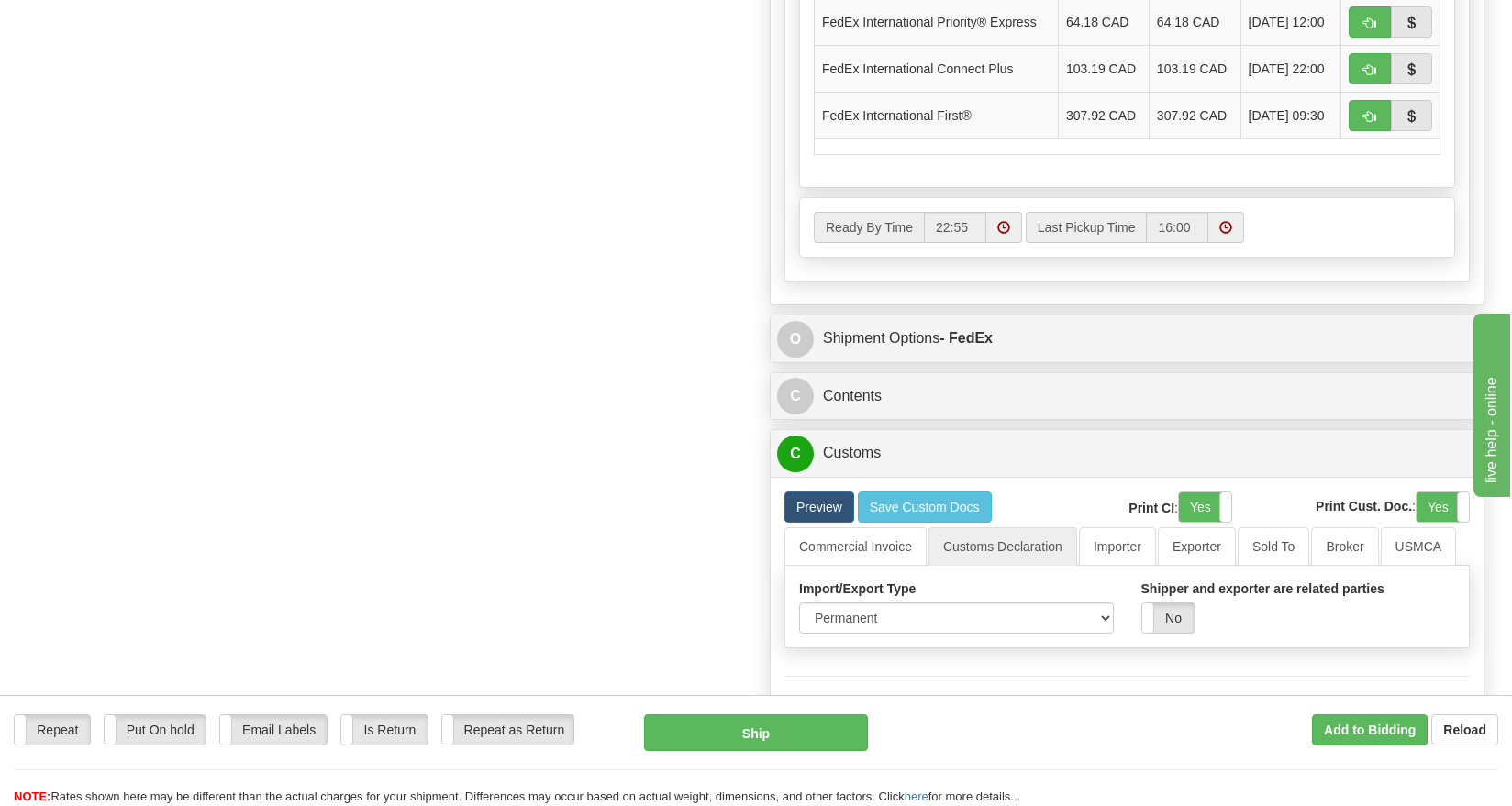
scroll to position [1514, 0]
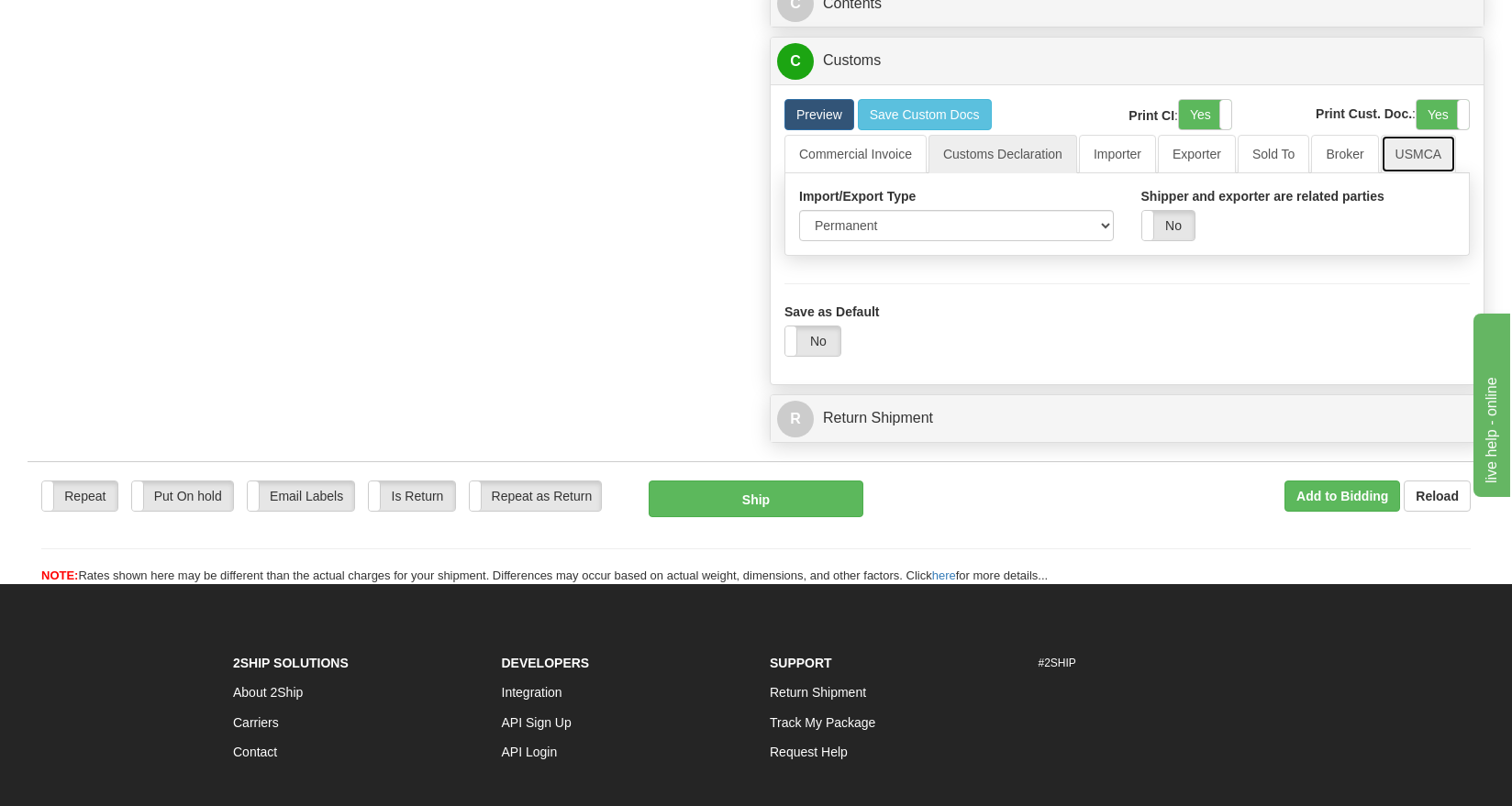
click at [1259, 158] on link "USMCA" at bounding box center [1419, 154] width 77 height 38
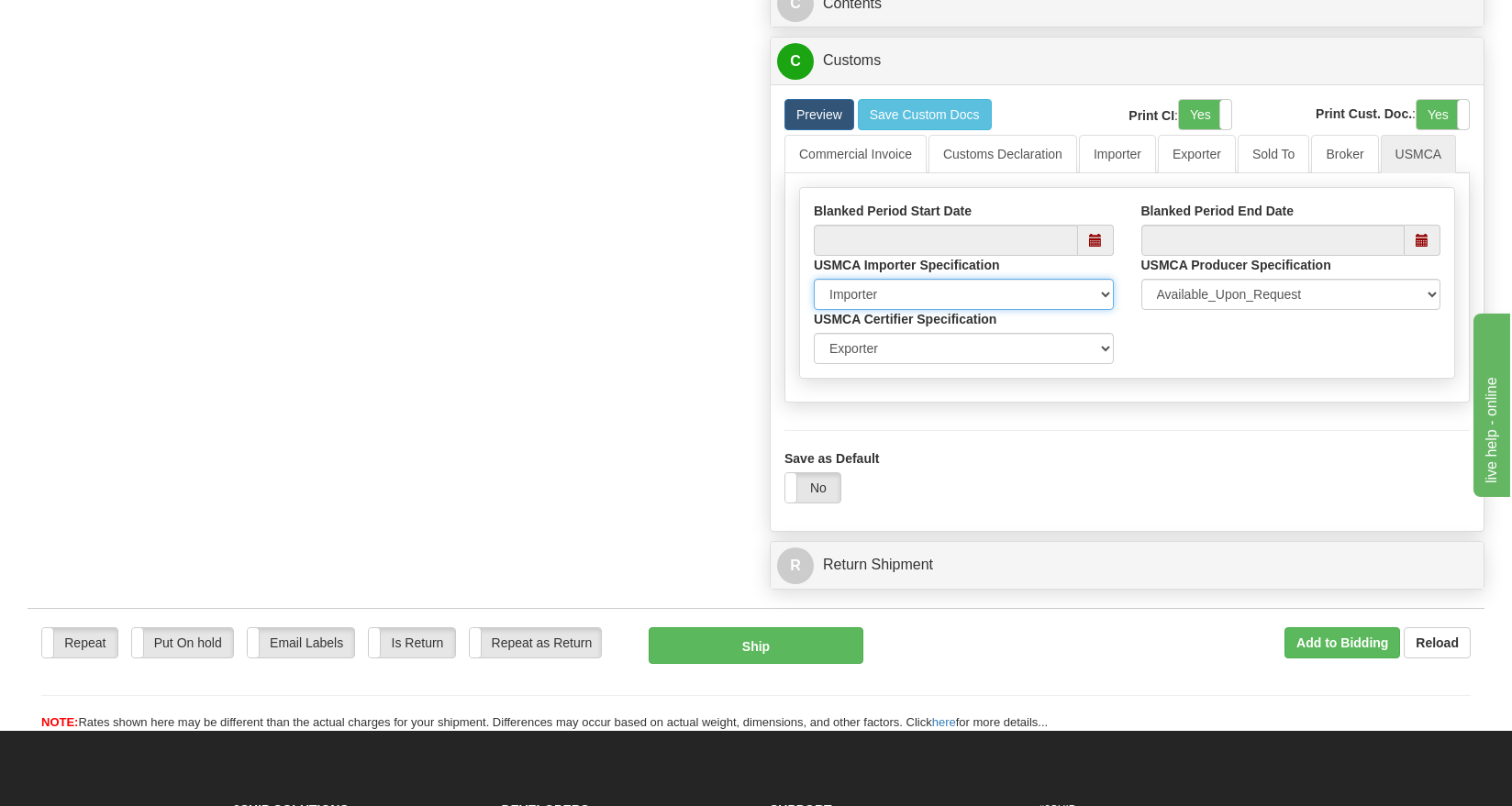
click at [1099, 297] on select "Importer Recipient Various Unknown" at bounding box center [964, 294] width 300 height 32
click at [1082, 348] on select "Exporter Importer Producer" at bounding box center [964, 348] width 300 height 32
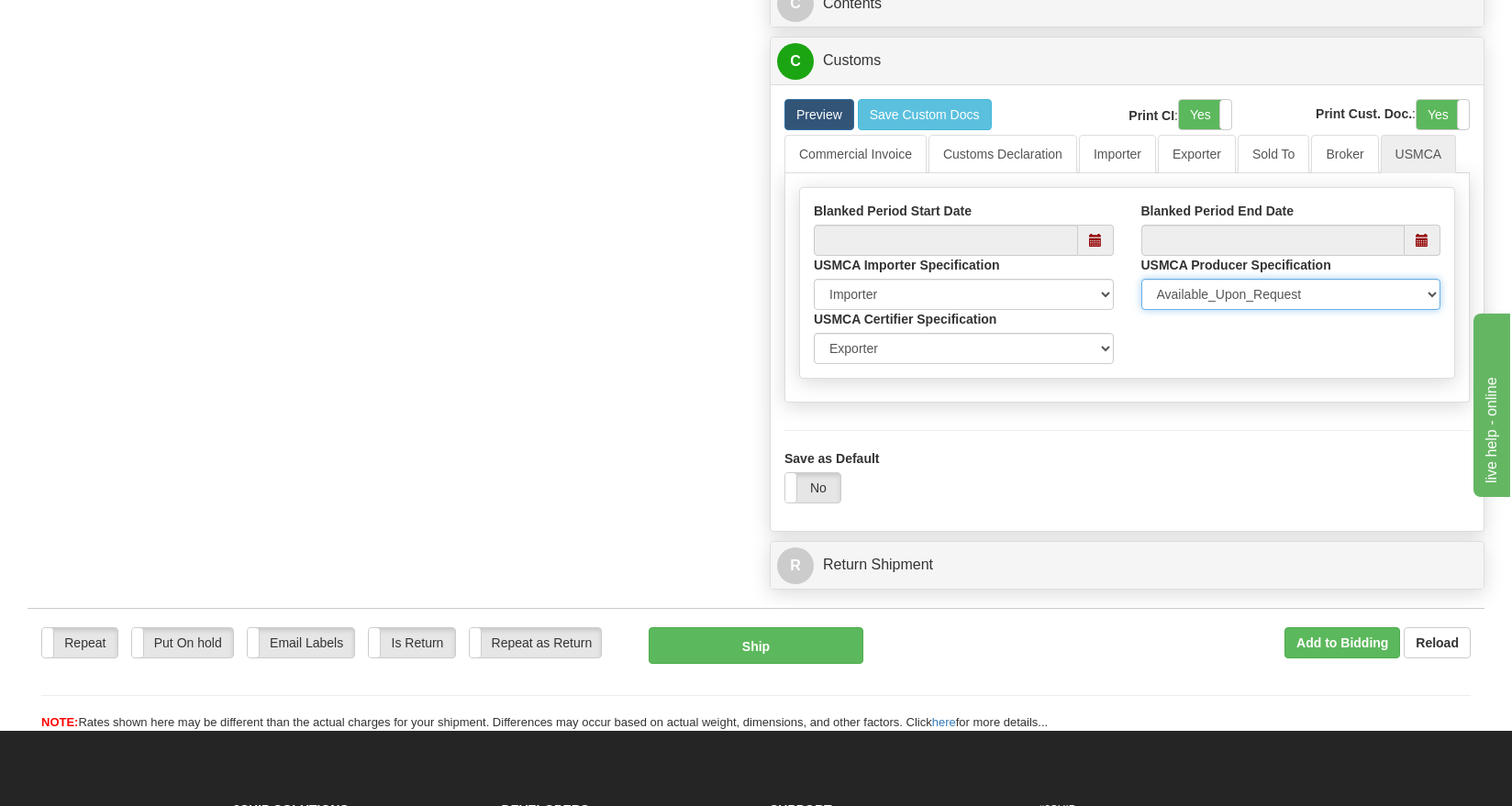
click at [1259, 286] on select "Available_Upon_Request Same_shipper_Exporter Multiple_Specified Single_Specifie…" at bounding box center [1291, 294] width 300 height 32
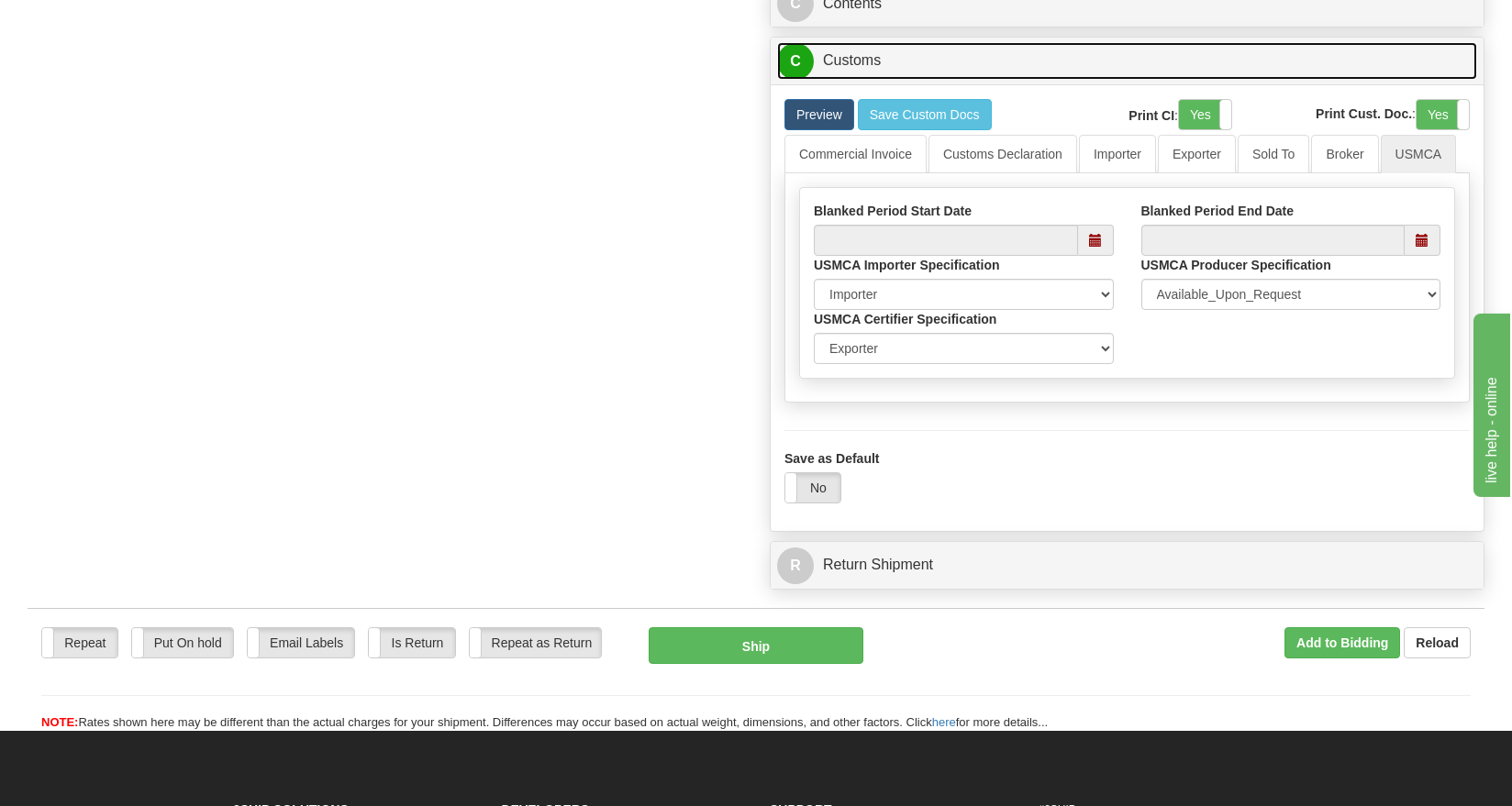
click at [1078, 72] on link "C Customs" at bounding box center [1127, 60] width 700 height 37
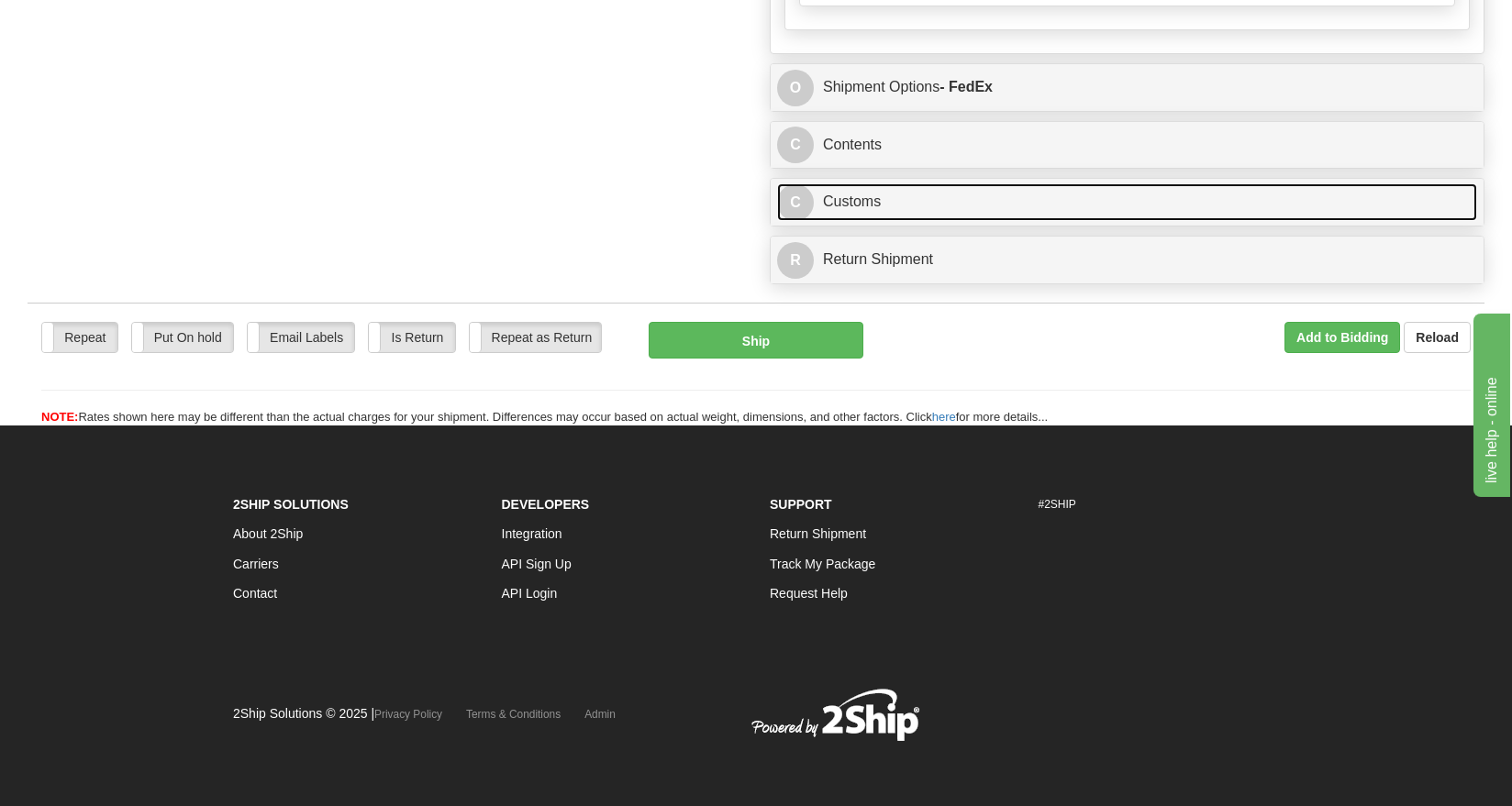
scroll to position [1373, 0]
click at [1037, 186] on link "C Customs" at bounding box center [1127, 202] width 700 height 37
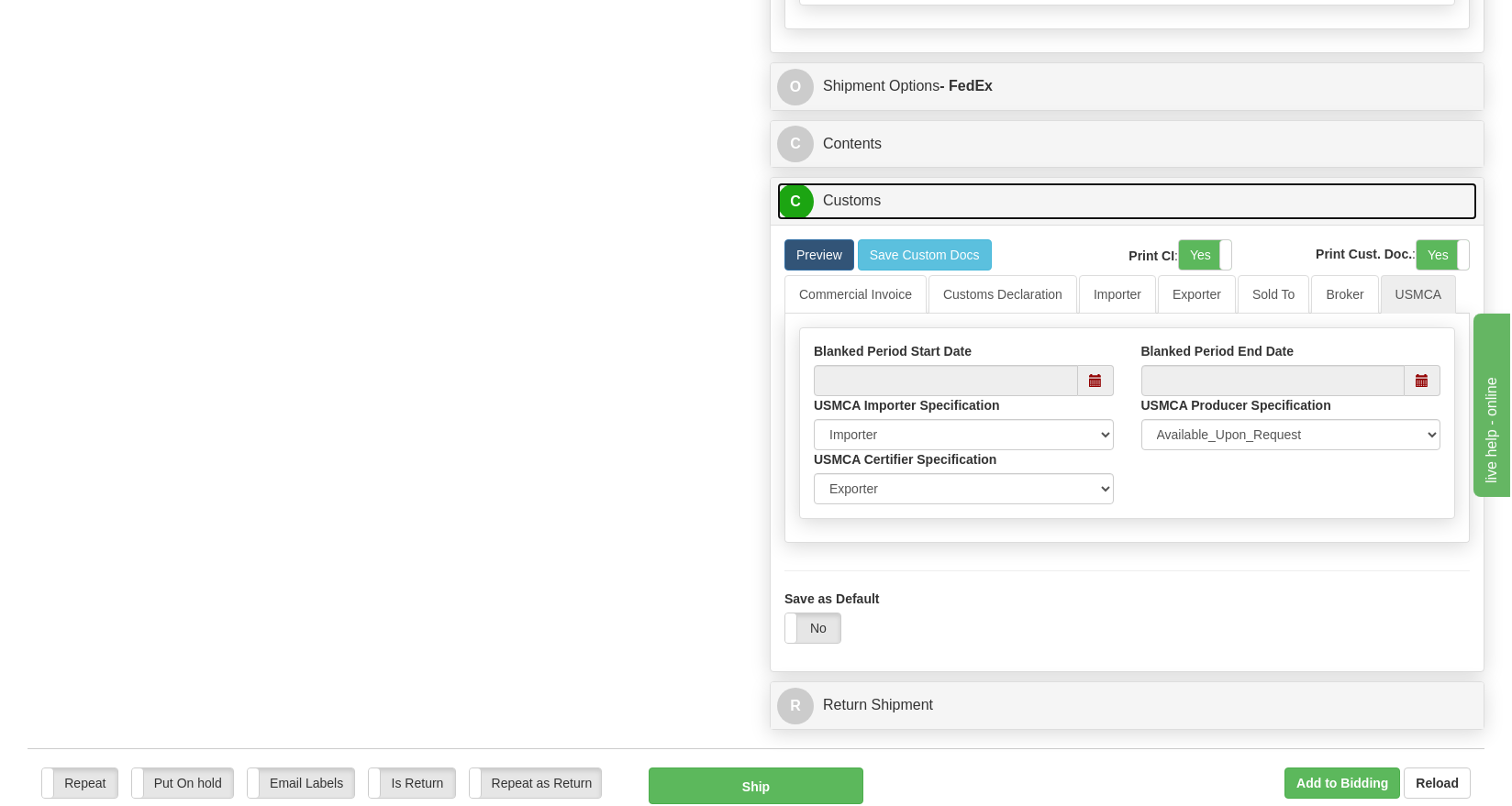
scroll to position [1514, 0]
